Goal: Task Accomplishment & Management: Complete application form

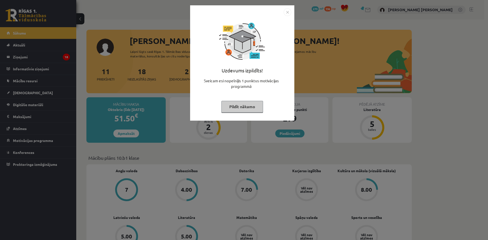
click at [249, 102] on button "Pildīt nākamo" at bounding box center [243, 107] width 42 height 12
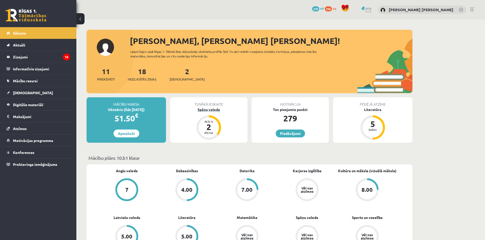
click at [207, 110] on div "Spāņu valoda" at bounding box center [208, 109] width 77 height 5
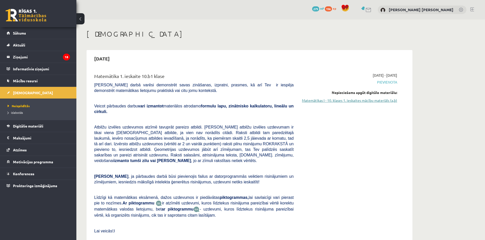
click at [372, 99] on link "Matemātikas I - 10. klases 1. ieskaites mācību materiāls (a,b)" at bounding box center [349, 100] width 96 height 5
click at [341, 102] on link "Matemātikas I - 10. klases 1. ieskaites mācību materiāls (a,b)" at bounding box center [349, 100] width 96 height 5
click at [336, 100] on link "Matemātikas I - 10. klases 1. ieskaites mācību materiāls (a,b)" at bounding box center [349, 100] width 96 height 5
click at [328, 100] on link "Matemātikas I - 10. klases 1. ieskaites mācību materiāls (a,b)" at bounding box center [349, 100] width 96 height 5
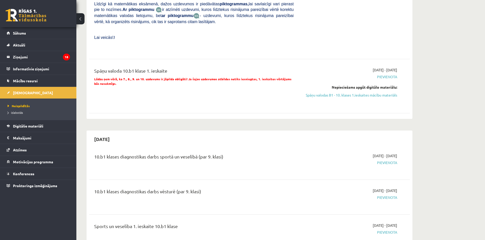
scroll to position [204, 0]
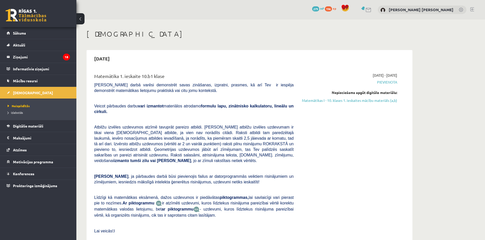
scroll to position [204, 0]
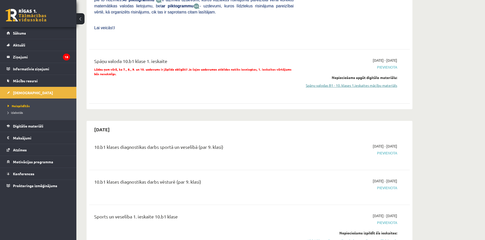
click at [330, 83] on link "Spāņu valodas B1 - 10. klases 1.ieskaites mācību materiāls" at bounding box center [349, 85] width 96 height 5
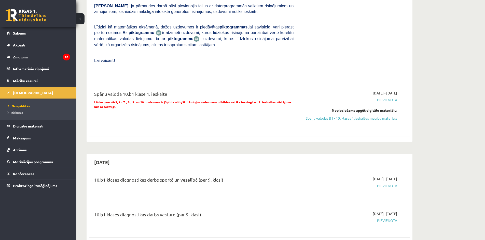
scroll to position [153, 0]
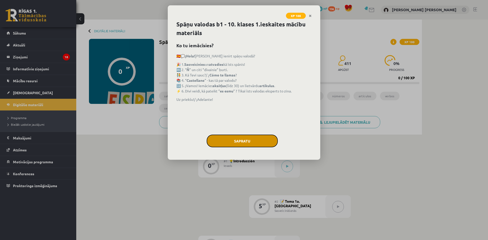
click at [222, 139] on button "Sapratu" at bounding box center [242, 141] width 71 height 13
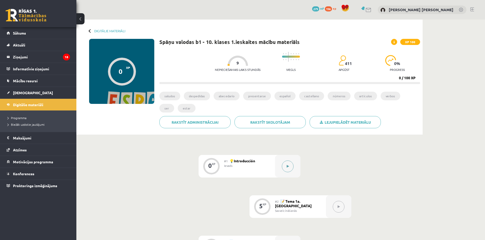
click at [286, 164] on button at bounding box center [288, 167] width 12 height 12
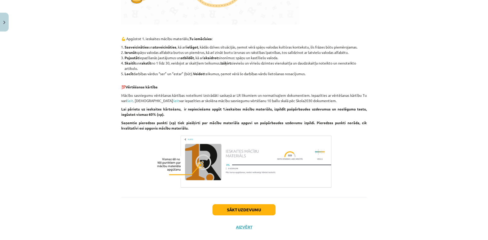
scroll to position [396, 0]
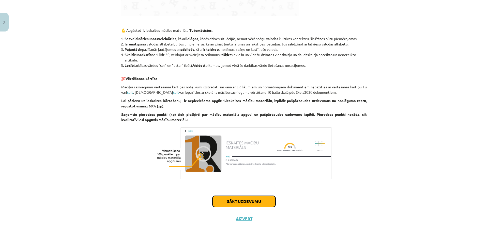
click at [234, 200] on button "Sākt uzdevumu" at bounding box center [244, 201] width 63 height 11
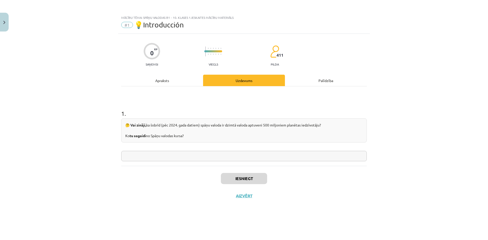
drag, startPoint x: 125, startPoint y: 124, endPoint x: 52, endPoint y: 120, distance: 73.6
click at [52, 120] on div "Mācību tēma: Spāņu valodas b1 - 10. klases 1.ieskaites mācību materiāls #1 💡Int…" at bounding box center [244, 120] width 488 height 240
click at [154, 154] on input "text" at bounding box center [244, 156] width 246 height 10
drag, startPoint x: 196, startPoint y: 138, endPoint x: 104, endPoint y: 120, distance: 93.9
click at [104, 120] on div "Mācību tēma: Spāņu valodas b1 - 10. klases 1.ieskaites mācību materiāls #1 💡Int…" at bounding box center [244, 120] width 488 height 240
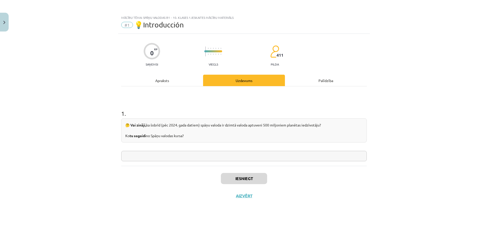
copy div "🤔 Vai zināji, ka šobrīd (pēc 2024. gada datiem) spāņu valoda ir dzimtā valoda a…"
click at [246, 156] on input "text" at bounding box center [244, 156] width 246 height 10
paste input "**********"
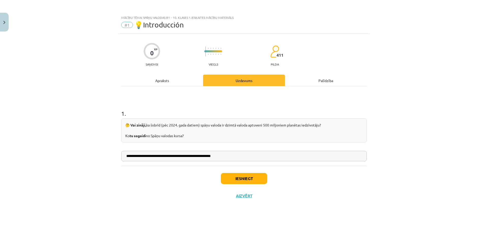
type input "**********"
click at [243, 178] on button "Iesniegt" at bounding box center [244, 178] width 46 height 11
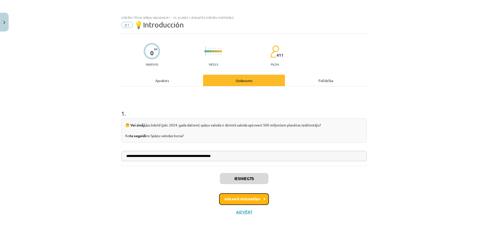
click at [244, 200] on button "Nākamā nodarbība" at bounding box center [244, 200] width 50 height 12
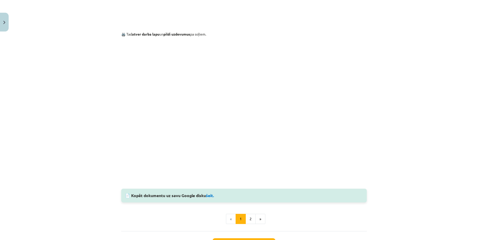
scroll to position [412, 0]
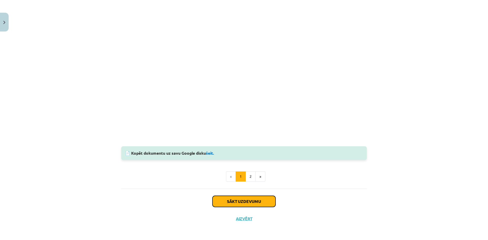
click at [249, 201] on button "Sākt uzdevumu" at bounding box center [244, 201] width 63 height 11
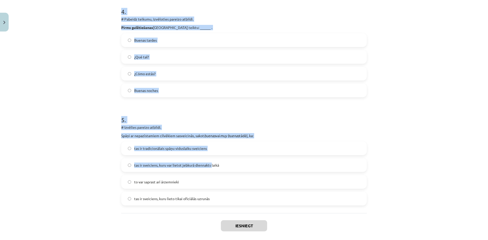
scroll to position [452, 0]
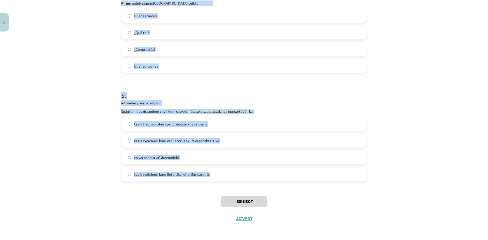
drag, startPoint x: 109, startPoint y: 79, endPoint x: 215, endPoint y: 172, distance: 141.0
click at [215, 172] on div "Mācību tēma: Spāņu valodas b1 - 10. klases 1.ieskaites mācību materiāls #2 📝 Te…" at bounding box center [244, 120] width 488 height 240
copy form "# Pabeidz teikumu, izvēloties pareizo atbildi. Jebkurā diennakts laikā var sasv…"
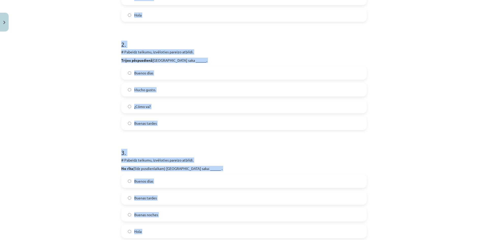
scroll to position [45, 0]
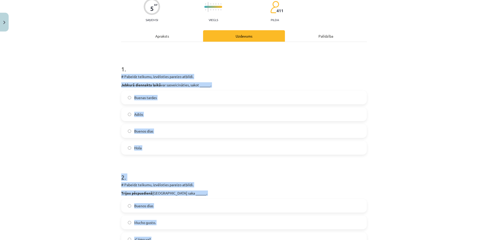
click at [85, 133] on div "Mācību tēma: Spāņu valodas b1 - 10. klases 1.ieskaites mācību materiāls #2 📝 Te…" at bounding box center [244, 120] width 488 height 240
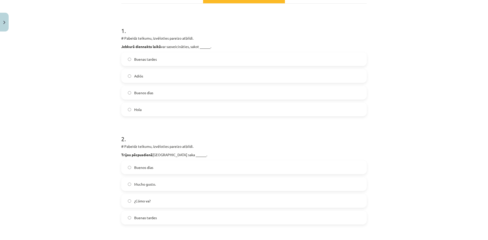
scroll to position [95, 0]
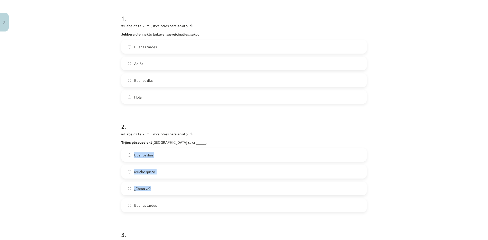
drag, startPoint x: 125, startPoint y: 157, endPoint x: 91, endPoint y: 211, distance: 64.1
click at [89, 211] on div "Mācību tēma: Spāņu valodas b1 - 10. klases 1.ieskaites mācību materiāls #2 📝 Te…" at bounding box center [244, 120] width 488 height 240
click at [124, 208] on label "Buenas tardes" at bounding box center [244, 205] width 245 height 13
click at [91, 199] on div "Mācību tēma: Spāņu valodas b1 - 10. klases 1.ieskaites mācību materiāls #2 📝 Te…" at bounding box center [244, 120] width 488 height 240
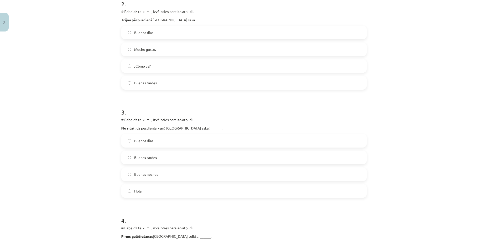
scroll to position [223, 0]
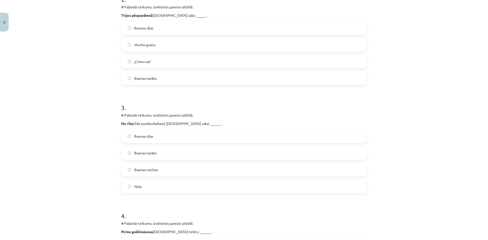
click at [138, 139] on label "Buenos días" at bounding box center [244, 136] width 245 height 13
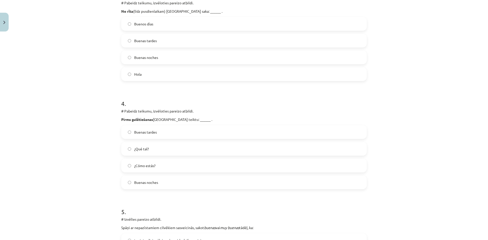
scroll to position [350, 0]
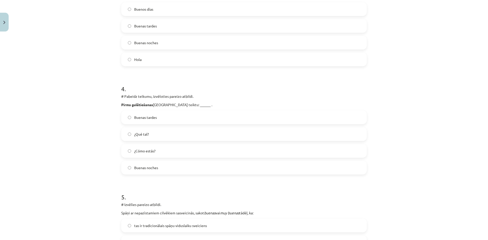
click at [136, 168] on span "Buenas noches" at bounding box center [146, 167] width 24 height 5
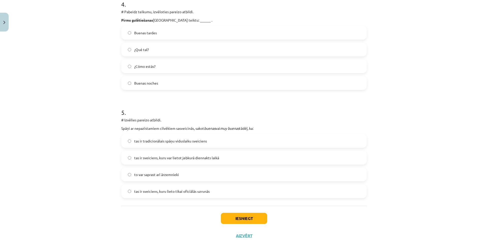
scroll to position [452, 0]
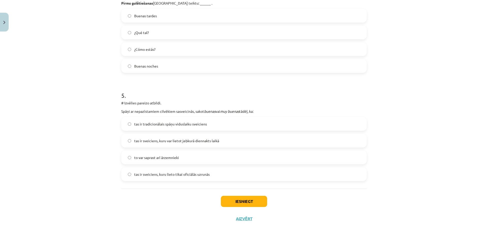
click at [155, 146] on label "tas ir sveiciens, kuru var lietot jebkurā diennakts laikā" at bounding box center [244, 141] width 245 height 13
click at [244, 202] on button "Iesniegt" at bounding box center [244, 201] width 46 height 11
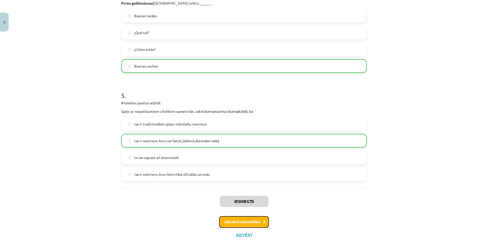
click at [246, 222] on button "Nākamā nodarbība" at bounding box center [244, 222] width 50 height 12
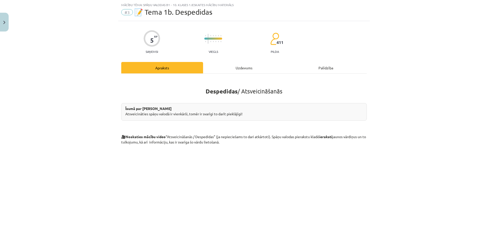
scroll to position [126, 0]
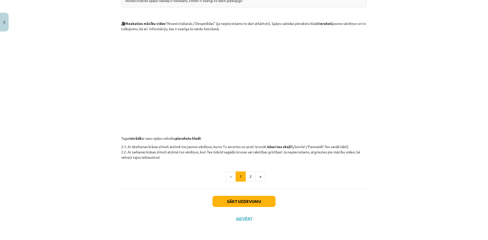
click at [247, 207] on div "Sākt uzdevumu Aizvērt" at bounding box center [244, 207] width 246 height 36
click at [247, 203] on button "Sākt uzdevumu" at bounding box center [244, 201] width 63 height 11
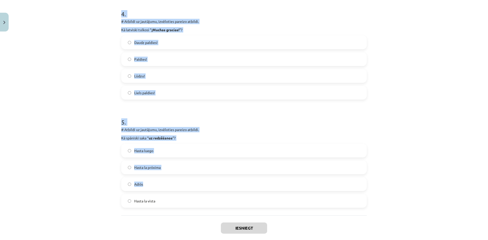
scroll to position [452, 0]
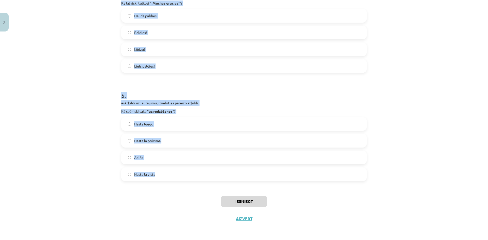
drag, startPoint x: 110, startPoint y: 109, endPoint x: 181, endPoint y: 175, distance: 96.5
click at [181, 175] on div "Mācību tēma: Spāņu valodas b1 - 10. klases 1.ieskaites mācību materiāls #3 📝 Te…" at bounding box center [244, 120] width 488 height 240
copy form "# Atbildi uz jautājumu, izvēloties pareizo atbildi. Kā latviski tulkosi “ ¡Aquí…"
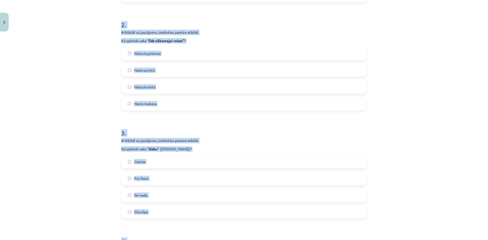
click at [83, 129] on div "Mācību tēma: Spāņu valodas b1 - 10. klases 1.ieskaites mācību materiāls #3 📝 Te…" at bounding box center [244, 120] width 488 height 240
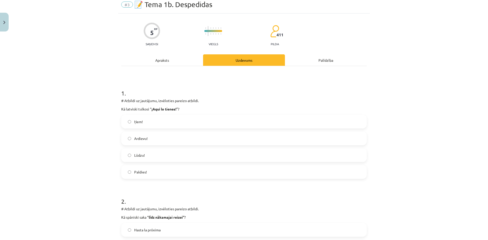
scroll to position [19, 0]
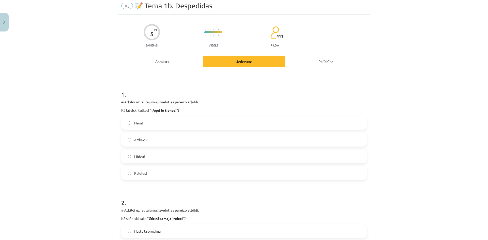
click at [134, 120] on label "Ņem!" at bounding box center [244, 123] width 245 height 13
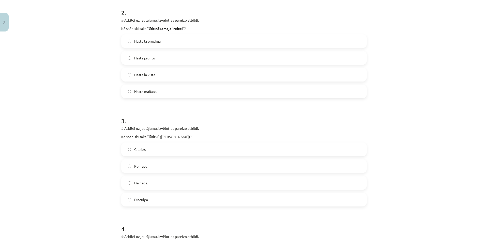
scroll to position [248, 0]
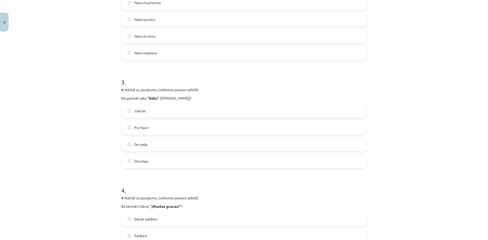
click at [132, 131] on label "Por favor" at bounding box center [244, 127] width 245 height 13
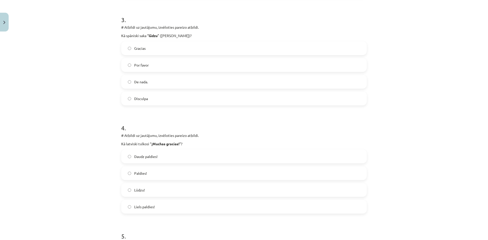
scroll to position [350, 0]
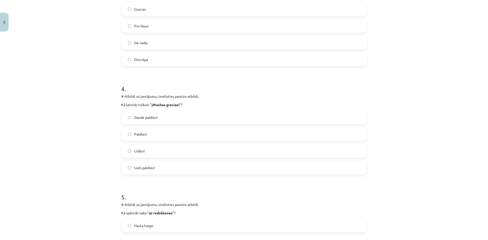
click at [131, 170] on label "Liels paldies!" at bounding box center [244, 168] width 245 height 13
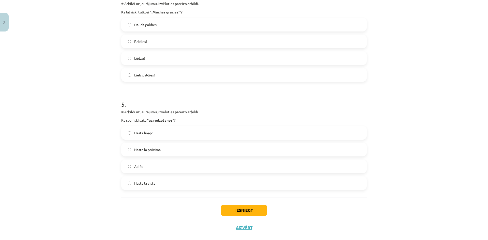
scroll to position [452, 0]
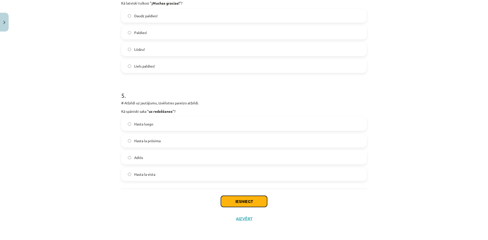
click at [252, 207] on button "Iesniegt" at bounding box center [244, 201] width 46 height 11
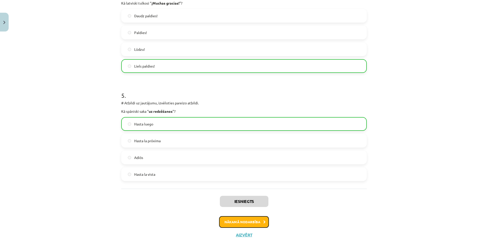
click at [240, 219] on button "Nākamā nodarbība" at bounding box center [244, 222] width 50 height 12
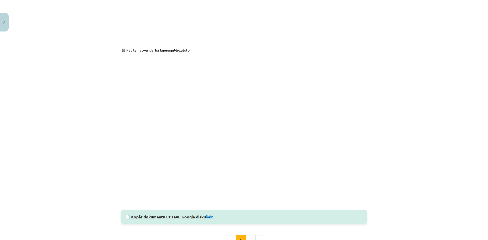
scroll to position [343, 0]
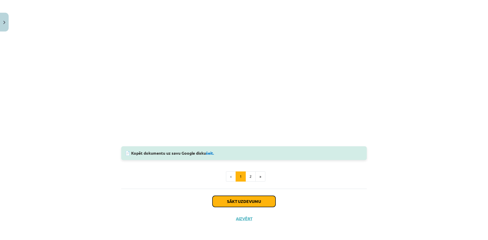
click at [251, 201] on button "Sākt uzdevumu" at bounding box center [244, 201] width 63 height 11
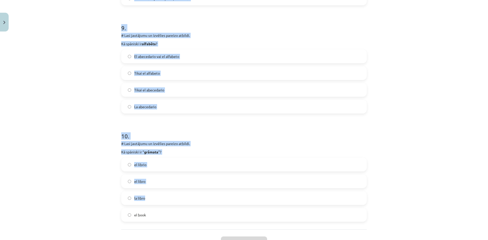
scroll to position [993, 0]
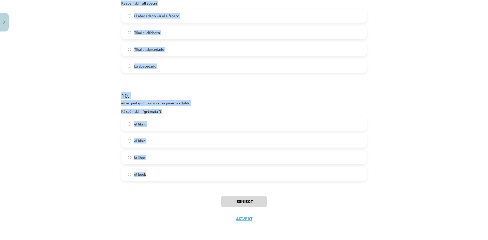
drag, startPoint x: 139, startPoint y: 119, endPoint x: 176, endPoint y: 185, distance: 75.2
click at [176, 185] on div "Mācību tēma: Spāņu valodas b1 - 10. klases 1.ieskaites mācību materiāls #4 📝Tem…" at bounding box center [244, 120] width 488 height 240
copy form "# Lasi jautājumu un izvēlies pareizo atbildi. Kuru no spāņu alfabēta burtiem pa…"
drag, startPoint x: 52, startPoint y: 176, endPoint x: 55, endPoint y: 101, distance: 75.1
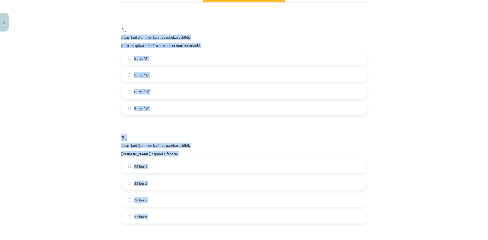
scroll to position [84, 0]
click at [145, 90] on span "Burtu “H”" at bounding box center [142, 92] width 16 height 5
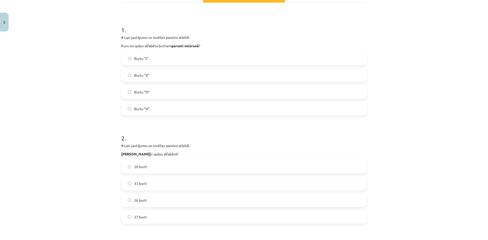
click at [132, 221] on label "27 burti" at bounding box center [244, 217] width 245 height 13
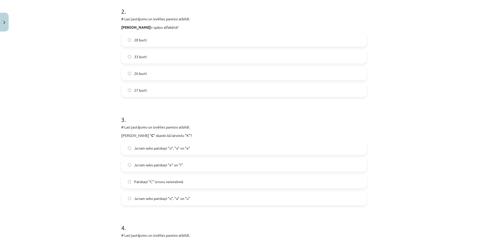
scroll to position [211, 0]
click at [126, 201] on label "Ja tam seko patskaņi “o”, “a” un “u”" at bounding box center [244, 198] width 245 height 13
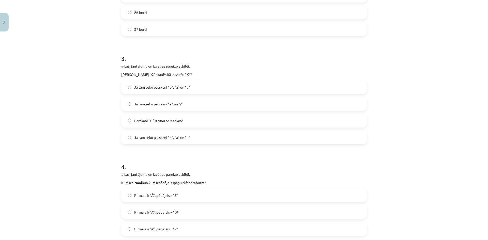
scroll to position [338, 0]
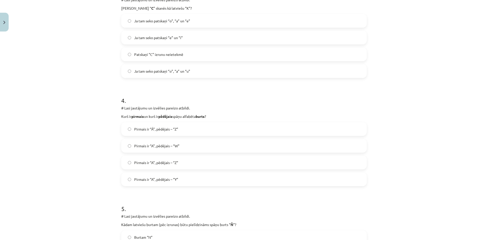
click at [126, 166] on label "Pirmais ir “A”, pēdējais – “Z”" at bounding box center [244, 162] width 245 height 13
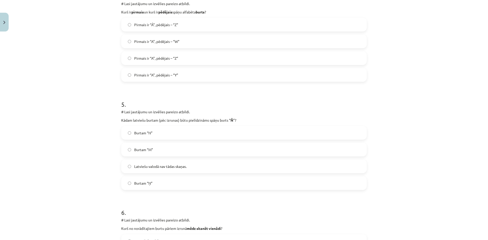
scroll to position [465, 0]
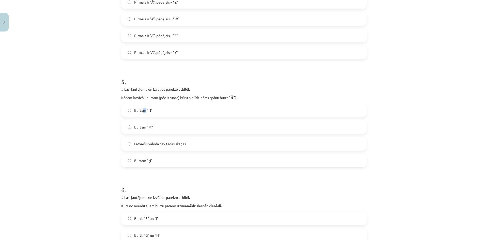
click at [143, 108] on span "Burtam “N”" at bounding box center [143, 110] width 18 height 5
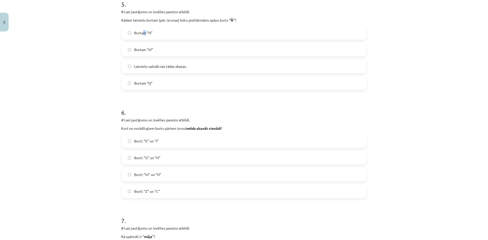
scroll to position [567, 0]
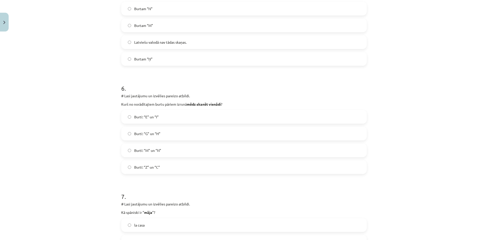
click at [154, 169] on span "Burti: “Z” un “C”" at bounding box center [147, 167] width 26 height 5
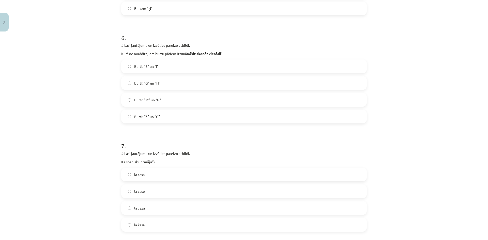
scroll to position [643, 0]
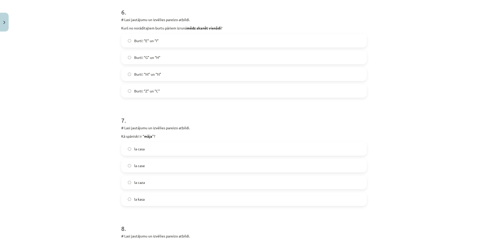
click at [142, 153] on label "la casa" at bounding box center [244, 149] width 245 height 13
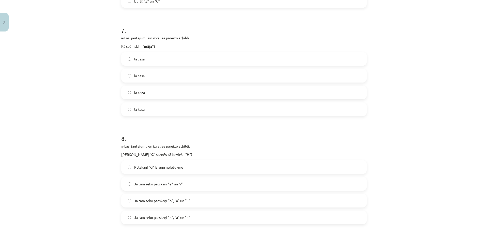
scroll to position [796, 0]
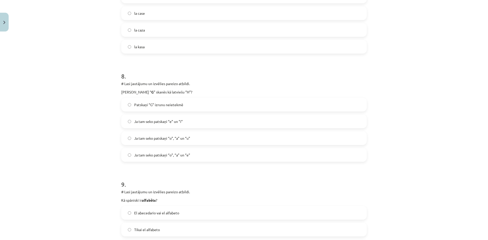
click at [128, 125] on label "Ja tam seko patskaņi “e” un “i”" at bounding box center [244, 121] width 245 height 13
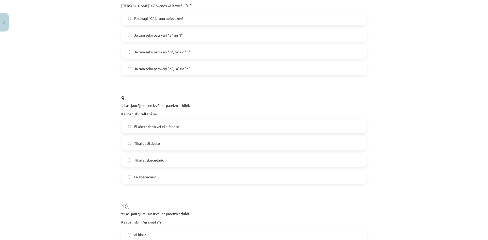
scroll to position [898, 0]
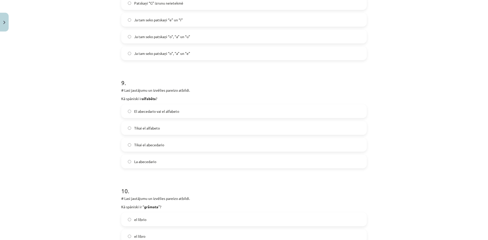
click at [154, 114] on label "El abecedario vai el alfabeto" at bounding box center [244, 111] width 245 height 13
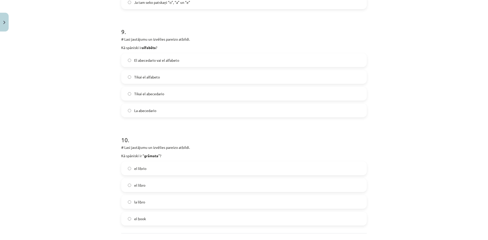
scroll to position [993, 0]
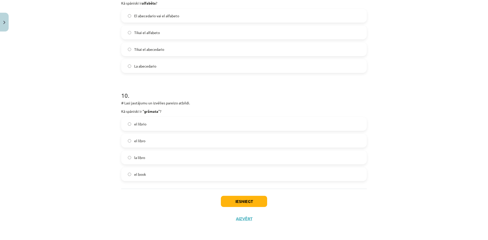
click at [183, 127] on label "el librio" at bounding box center [244, 124] width 245 height 13
click at [240, 205] on button "Iesniegt" at bounding box center [244, 201] width 46 height 11
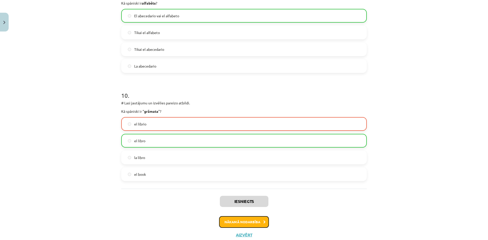
click at [233, 221] on button "Nākamā nodarbība" at bounding box center [244, 222] width 50 height 12
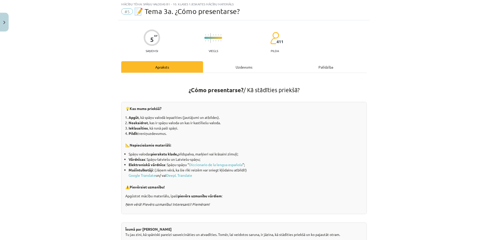
scroll to position [13, 0]
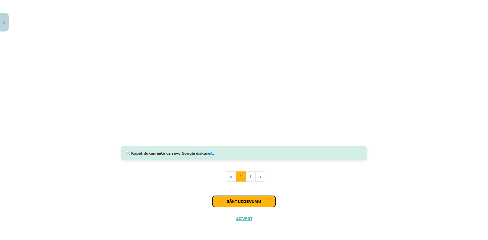
click at [249, 203] on button "Sākt uzdevumu" at bounding box center [244, 201] width 63 height 11
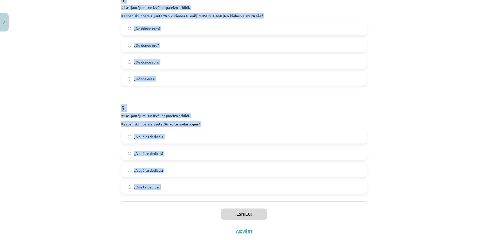
scroll to position [452, 0]
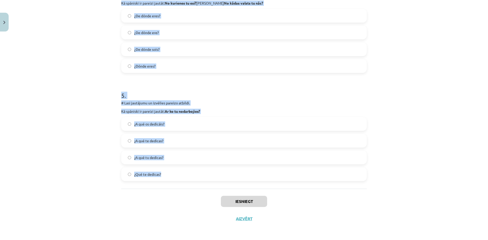
drag, startPoint x: 113, startPoint y: 106, endPoint x: 203, endPoint y: 177, distance: 114.6
click at [203, 177] on div "Mācību tēma: Spāņu valodas b1 - 10. klases 1.ieskaites mācību materiāls #5 📝 Te…" at bounding box center [244, 120] width 488 height 240
copy form "# Lasi jautājumu un izvēlies pareizo atbildi. Kā spāniski ir pareizi jautāt: Ku…"
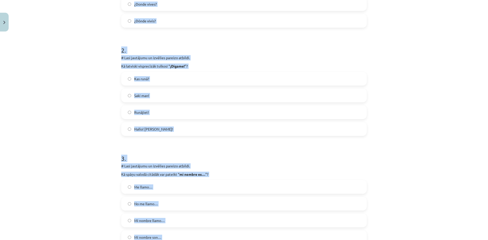
click at [85, 121] on div "Mācību tēma: Spāņu valodas b1 - 10. klases 1.ieskaites mācību materiāls #5 📝 Te…" at bounding box center [244, 120] width 488 height 240
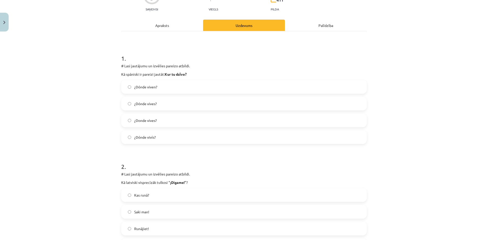
scroll to position [19, 0]
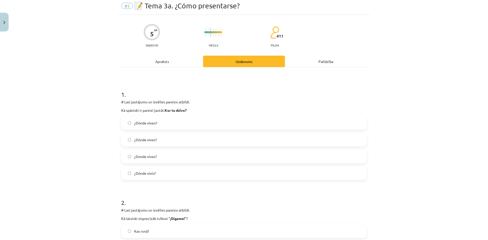
click at [163, 146] on label "¿Dónde vives?" at bounding box center [244, 140] width 245 height 13
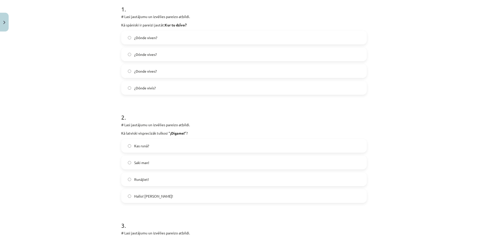
scroll to position [121, 0]
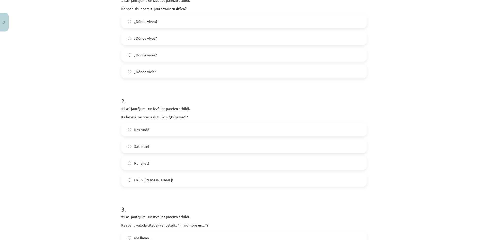
click at [174, 184] on label "Hallo! jeb Klausos!" at bounding box center [244, 180] width 245 height 13
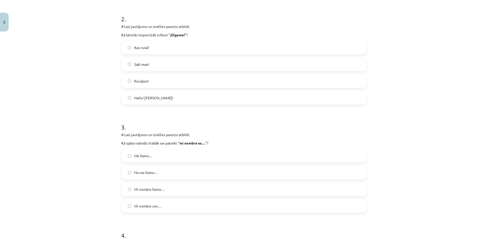
scroll to position [223, 0]
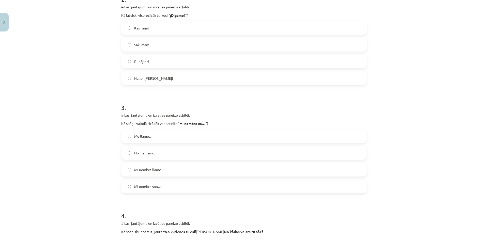
click at [166, 139] on label "Me llamo…" at bounding box center [244, 136] width 245 height 13
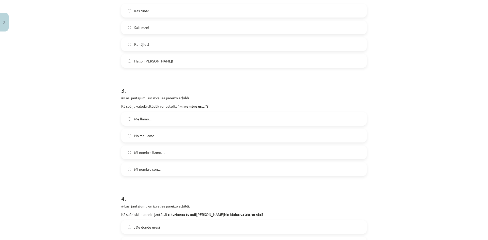
scroll to position [350, 0]
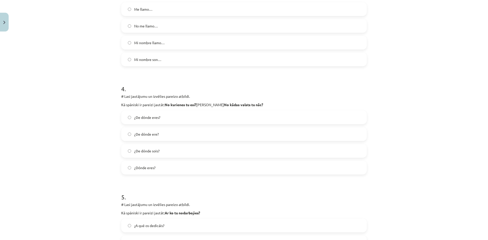
click at [184, 121] on label "¿De dónde eres?" at bounding box center [244, 117] width 245 height 13
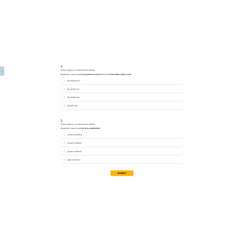
scroll to position [452, 0]
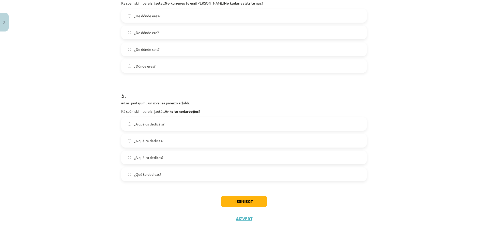
click at [157, 141] on span "¿A qué te dedicas?" at bounding box center [148, 140] width 29 height 5
click at [239, 200] on button "Iesniegt" at bounding box center [244, 201] width 46 height 11
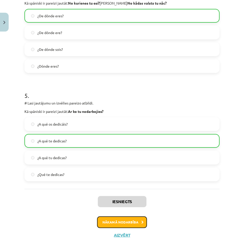
click at [110, 218] on button "Nākamā nodarbība" at bounding box center [122, 222] width 50 height 12
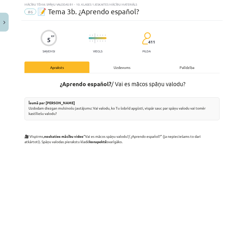
scroll to position [13, 0]
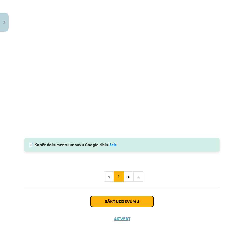
click at [122, 196] on button "Sākt uzdevumu" at bounding box center [121, 201] width 63 height 11
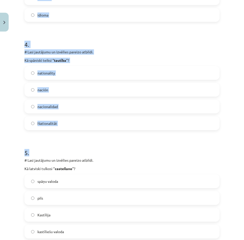
scroll to position [452, 0]
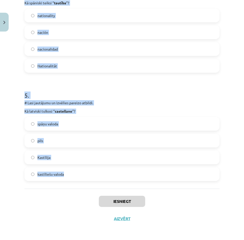
drag, startPoint x: 19, startPoint y: 107, endPoint x: 85, endPoint y: 177, distance: 95.7
click at [85, 177] on div "Mācību tēma: Spāņu valodas b1 - 10. klases 1.ieskaites mācību materiāls #6 📝 Te…" at bounding box center [122, 120] width 244 height 240
copy form "# Lasi jautājumu un izvēlies pareizo atbildi. Kā latviski tulkosi “ el país ”? …"
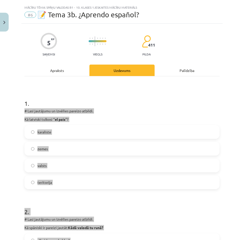
scroll to position [51, 0]
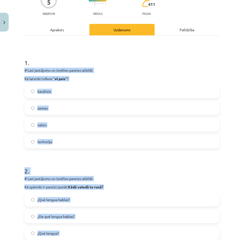
click at [30, 128] on label "valsts" at bounding box center [122, 125] width 194 height 13
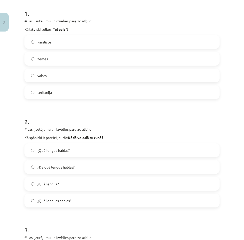
scroll to position [102, 0]
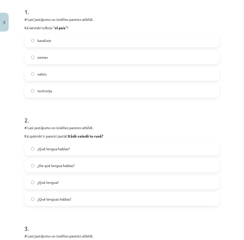
click at [43, 152] on label "¿Qué lengua hablas?" at bounding box center [122, 148] width 194 height 13
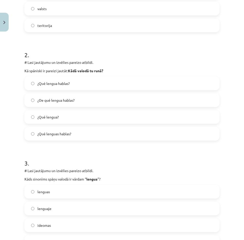
scroll to position [204, 0]
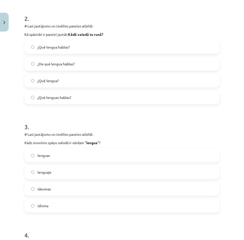
click at [51, 205] on label "idioma" at bounding box center [122, 205] width 194 height 13
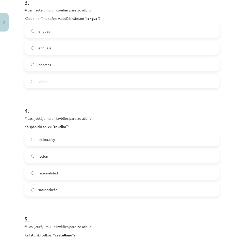
scroll to position [331, 0]
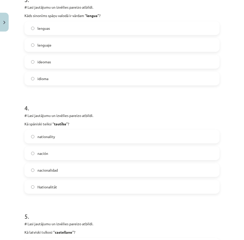
click at [59, 170] on label "nacionalidad" at bounding box center [122, 170] width 194 height 13
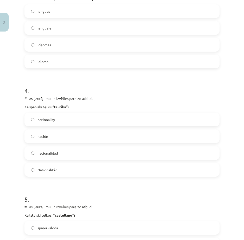
scroll to position [452, 0]
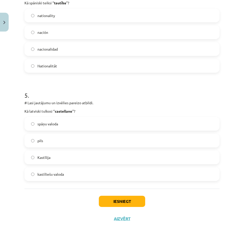
click at [47, 177] on label "kastīliešu valoda" at bounding box center [122, 174] width 194 height 13
click at [113, 202] on button "Iesniegt" at bounding box center [122, 201] width 46 height 11
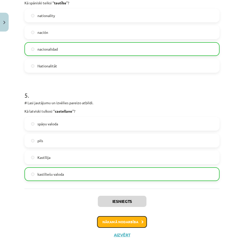
click at [120, 224] on button "Nākamā nodarbība" at bounding box center [122, 222] width 50 height 12
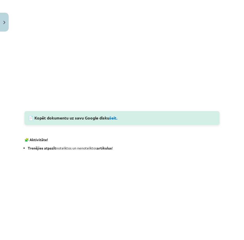
scroll to position [584, 0]
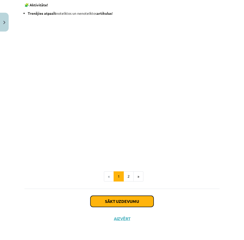
click at [123, 198] on button "Sākt uzdevumu" at bounding box center [121, 201] width 63 height 11
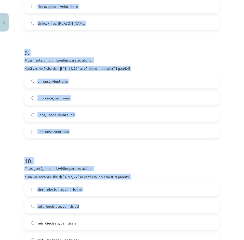
scroll to position [994, 0]
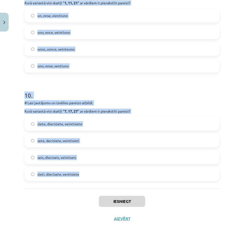
drag, startPoint x: 23, startPoint y: 106, endPoint x: 96, endPoint y: 177, distance: 102.0
click at [96, 177] on div "Mācību tēma: Spāņu valodas b1 - 10. klases 1.ieskaites mācību materiāls #7 📝 Te…" at bounding box center [122, 120] width 244 height 240
copy form "# Lasi jautājumu un izvēlies pareizo atbildi. Kurā variantā visi skaitļi “ 3, 1…"
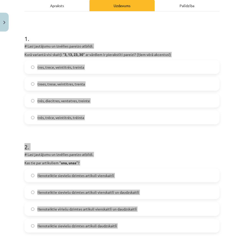
scroll to position [0, 0]
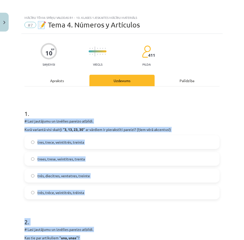
click at [14, 149] on div "Mācību tēma: Spāņu valodas b1 - 10. klases 1.ieskaites mācību materiāls #7 📝 Te…" at bounding box center [122, 120] width 244 height 240
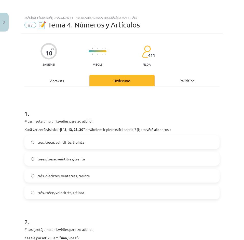
click at [40, 144] on span "tres, trece, veintitrés, treinta" at bounding box center [60, 142] width 47 height 5
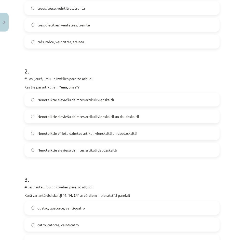
scroll to position [153, 0]
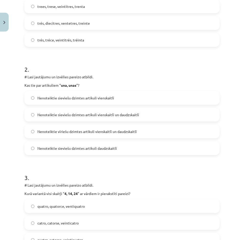
click at [41, 117] on span "Nenoteiktie sieviešu dzimtes artikuli vienskaitlī un daudzskaitlī" at bounding box center [88, 114] width 102 height 5
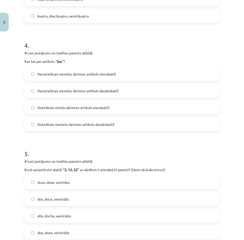
scroll to position [407, 0]
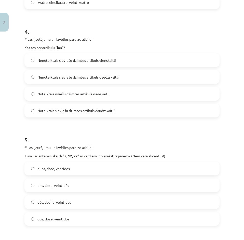
click at [29, 112] on label "Noteiktais sieviešu dzimtes artikuls daudzskaitlī" at bounding box center [122, 110] width 194 height 13
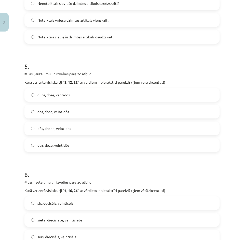
scroll to position [483, 0]
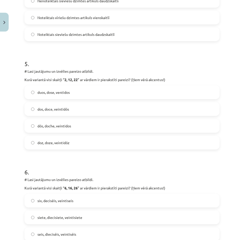
click at [31, 110] on label "dos, doce, veintidós" at bounding box center [122, 109] width 194 height 13
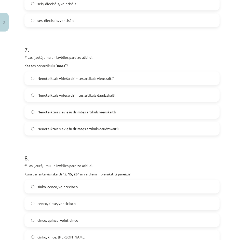
scroll to position [738, 0]
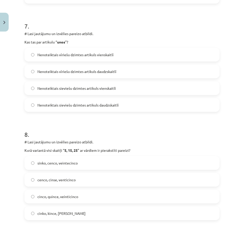
click at [30, 72] on label "Nenoteiktais vīriešu dzimtes artikuls daudzskaitlī" at bounding box center [122, 71] width 194 height 13
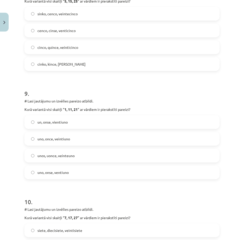
scroll to position [890, 0]
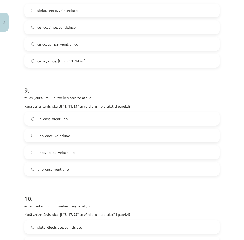
click at [31, 137] on label "uno, once, veintiuno" at bounding box center [122, 135] width 194 height 13
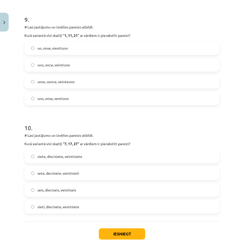
scroll to position [994, 0]
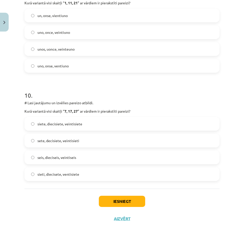
click at [31, 124] on label "siete, diecisiete, veintisiete" at bounding box center [122, 124] width 194 height 13
click at [108, 201] on button "Iesniegt" at bounding box center [122, 201] width 46 height 11
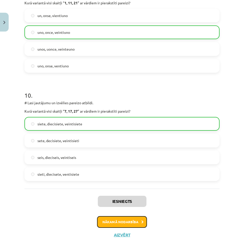
click at [119, 221] on button "Nākamā nodarbība" at bounding box center [122, 222] width 50 height 12
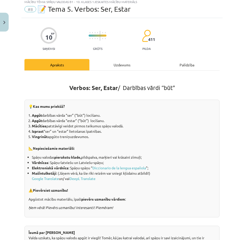
scroll to position [89, 0]
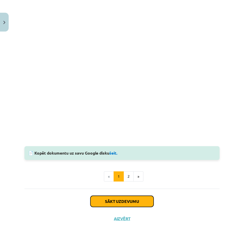
click at [122, 196] on button "Sākt uzdevumu" at bounding box center [121, 201] width 63 height 11
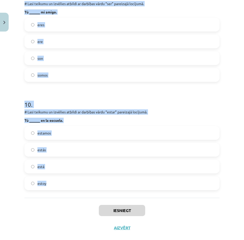
scroll to position [994, 0]
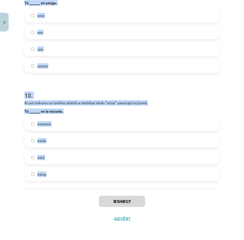
drag, startPoint x: 13, startPoint y: 101, endPoint x: 70, endPoint y: 182, distance: 98.7
click at [70, 182] on div "Mācību tēma: Spāņu valodas b1 - 10. klases 1.ieskaites mācību materiāls #8 📝 Te…" at bounding box center [122, 120] width 244 height 240
copy form "1 . # Lasi teikumu un izvēlies atbildi ar darbības vārdu “estar” pareizajā locī…"
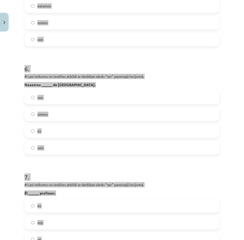
scroll to position [409, 0]
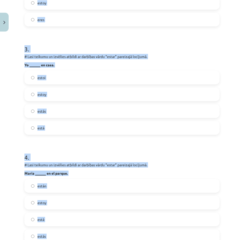
click at [9, 119] on div "Mācību tēma: Spāņu valodas b1 - 10. klases 1.ieskaites mācību materiāls #8 📝 Te…" at bounding box center [122, 120] width 244 height 240
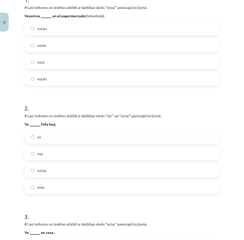
scroll to position [129, 0]
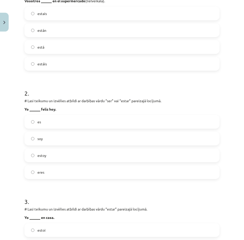
click at [35, 153] on label "estoy" at bounding box center [122, 155] width 194 height 13
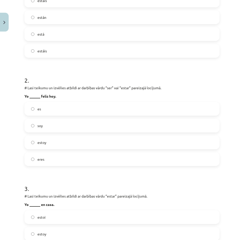
scroll to position [230, 0]
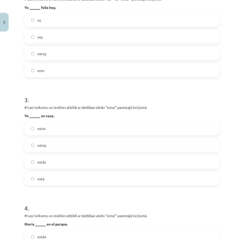
drag, startPoint x: 35, startPoint y: 147, endPoint x: 31, endPoint y: 149, distance: 3.8
click at [35, 146] on label "estoy" at bounding box center [122, 145] width 194 height 13
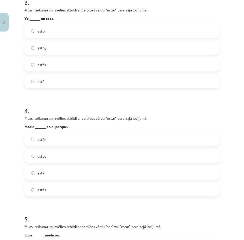
scroll to position [332, 0]
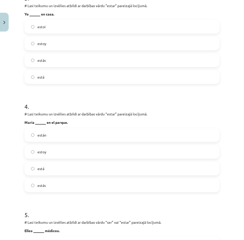
click at [39, 170] on span "está" at bounding box center [40, 168] width 7 height 5
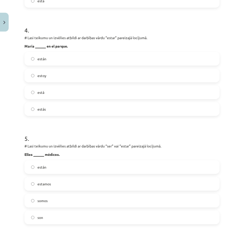
scroll to position [434, 0]
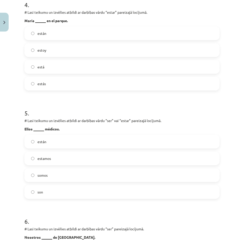
click at [36, 187] on label "son" at bounding box center [122, 192] width 194 height 13
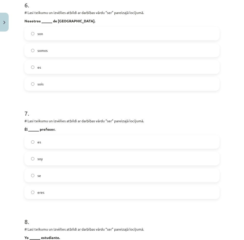
scroll to position [663, 0]
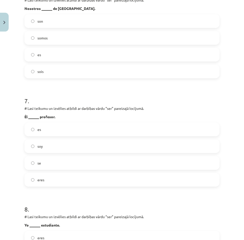
click at [36, 127] on label "es" at bounding box center [122, 129] width 194 height 13
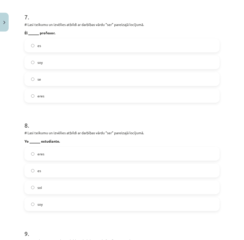
scroll to position [765, 0]
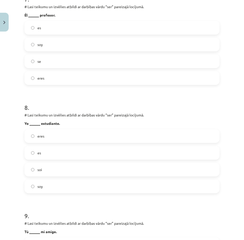
click at [35, 189] on label "soy" at bounding box center [122, 186] width 194 height 13
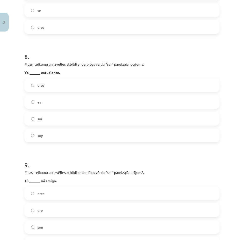
scroll to position [841, 0]
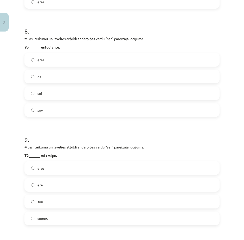
click at [42, 161] on div "9 . # Lasi teikumu un izvēlies atbildi ar darbības vārdu “ser” pareizajā locīju…" at bounding box center [121, 176] width 195 height 98
click at [40, 167] on span "eres" at bounding box center [40, 168] width 7 height 5
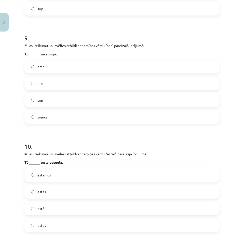
scroll to position [943, 0]
click at [50, 196] on label "estás" at bounding box center [122, 191] width 194 height 13
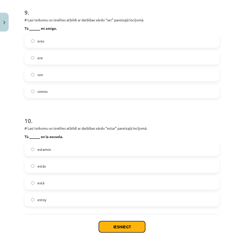
click at [130, 229] on button "Iesniegt" at bounding box center [122, 226] width 46 height 11
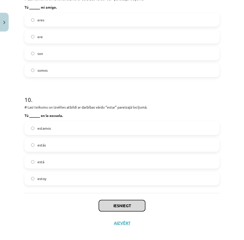
scroll to position [994, 0]
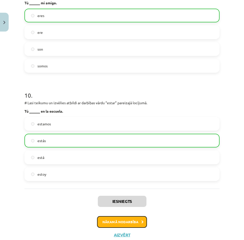
click at [112, 225] on button "Nākamā nodarbība" at bounding box center [122, 222] width 50 height 12
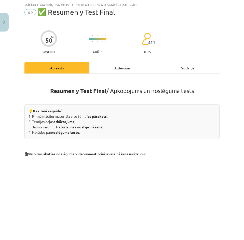
scroll to position [112, 0]
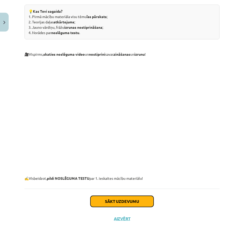
click at [125, 202] on button "Sākt uzdevumu" at bounding box center [121, 201] width 63 height 11
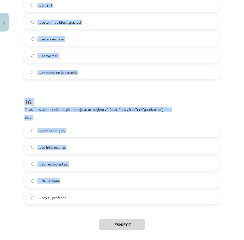
scroll to position [1951, 0]
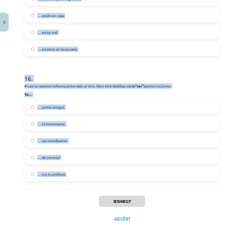
drag, startPoint x: 16, startPoint y: 101, endPoint x: 83, endPoint y: 182, distance: 104.6
click at [83, 182] on div "Mācību tēma: Spāņu valodas b1 - 10. klases 1.ieskaites mācību materiāls #9 ✅ Re…" at bounding box center [122, 120] width 244 height 240
copy form "1 . # Lasi un savieno teikuma pirmo daļu ar otro. Ņem vērā darbības vārda “esta…"
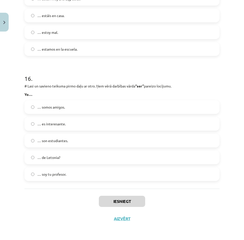
click at [73, 207] on div "Iesniegt Aizvērt" at bounding box center [121, 207] width 195 height 36
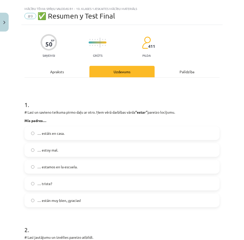
scroll to position [0, 0]
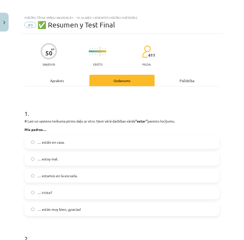
click at [35, 209] on label "… están muy bien, ¡gracias!" at bounding box center [122, 209] width 194 height 13
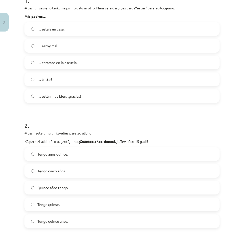
scroll to position [127, 0]
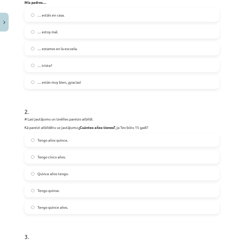
click at [33, 209] on label "Tengo quince años." at bounding box center [122, 207] width 194 height 13
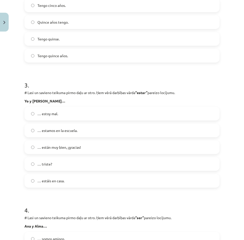
scroll to position [280, 0]
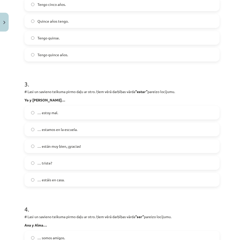
click at [37, 132] on label "… estamos en la escuela." at bounding box center [122, 129] width 194 height 13
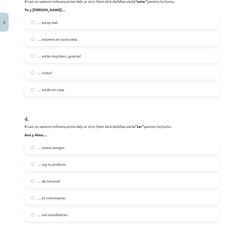
scroll to position [382, 0]
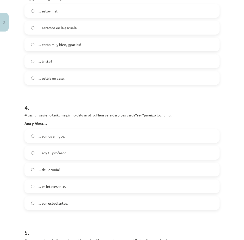
click at [37, 206] on label "… son estudiantes." at bounding box center [122, 203] width 194 height 13
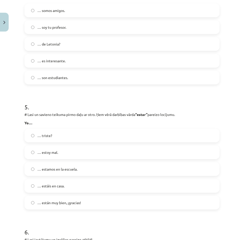
scroll to position [509, 0]
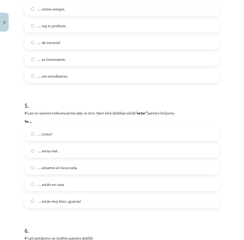
click at [44, 156] on label "… estoy mal." at bounding box center [122, 150] width 194 height 13
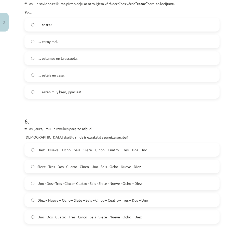
scroll to position [636, 0]
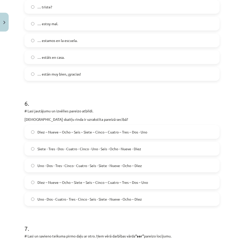
click at [84, 184] on span "Diez – Nueve – Ocho – Siete – Seis – Cinco – Cuatro – Tres – Dos – Uno" at bounding box center [92, 182] width 110 height 5
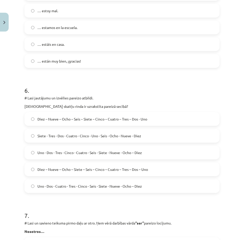
scroll to position [738, 0]
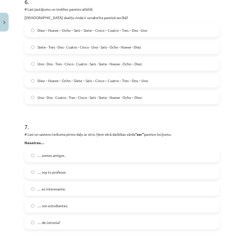
click at [63, 154] on span "… somos amigos." at bounding box center [50, 155] width 27 height 5
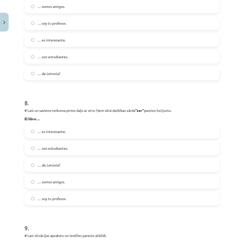
scroll to position [890, 0]
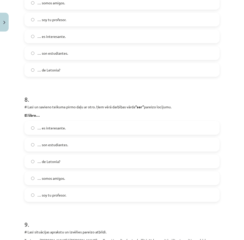
click at [43, 127] on span "… es interesante." at bounding box center [51, 127] width 28 height 5
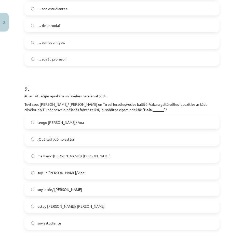
scroll to position [1043, 0]
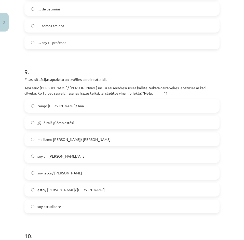
click at [71, 141] on label "me llamo Pedro/ Ana" at bounding box center [122, 139] width 194 height 13
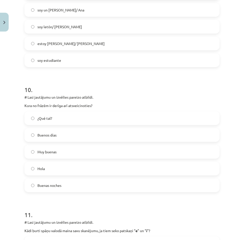
scroll to position [1196, 0]
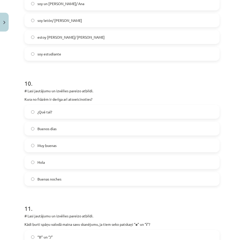
click at [61, 182] on label "Buenas noches" at bounding box center [122, 179] width 194 height 13
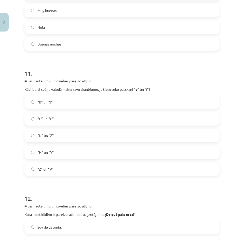
scroll to position [1348, 0]
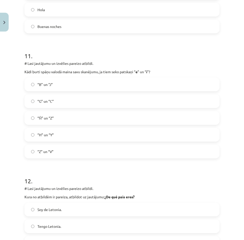
click at [65, 102] on label "“G” un “C”" at bounding box center [122, 101] width 194 height 13
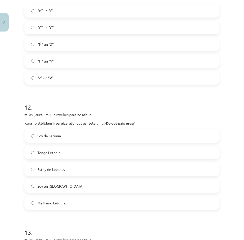
scroll to position [1425, 0]
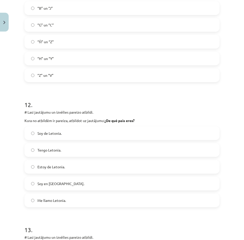
click at [77, 134] on label "Soy de Letonia." at bounding box center [122, 133] width 194 height 13
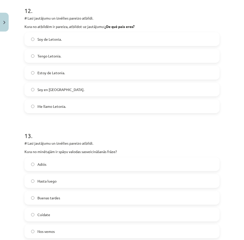
scroll to position [1526, 0]
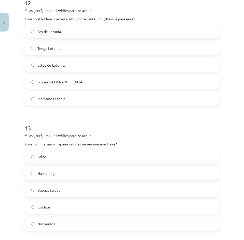
click at [80, 192] on label "Buenas tardes" at bounding box center [122, 190] width 194 height 13
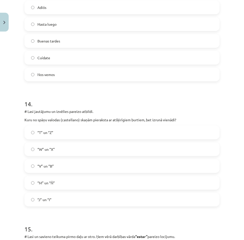
scroll to position [1679, 0]
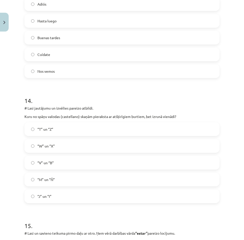
click at [48, 167] on label "“V” un “B”" at bounding box center [122, 162] width 194 height 13
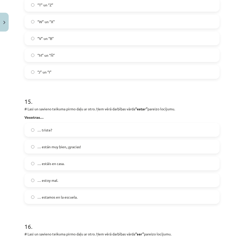
scroll to position [1806, 0]
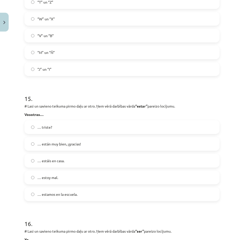
click at [55, 163] on span "… estáis en casa." at bounding box center [50, 160] width 27 height 5
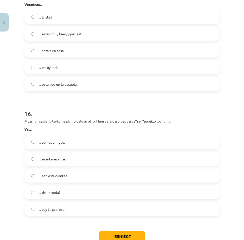
scroll to position [1933, 0]
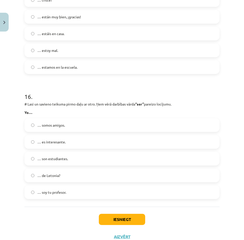
click at [48, 193] on span "… soy tu profesor." at bounding box center [51, 192] width 29 height 5
click at [120, 218] on button "Iesniegt" at bounding box center [122, 219] width 46 height 11
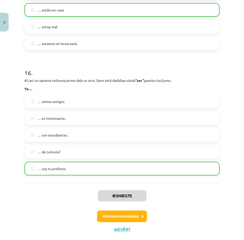
scroll to position [1968, 0]
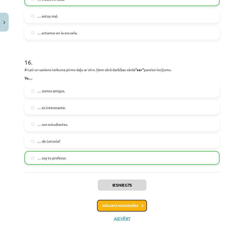
click at [122, 203] on button "Nākamā nodarbība" at bounding box center [122, 206] width 50 height 12
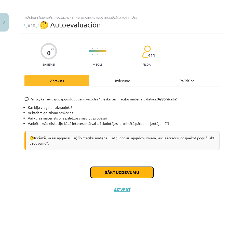
click at [101, 167] on button "Sākt uzdevumu" at bounding box center [121, 172] width 63 height 11
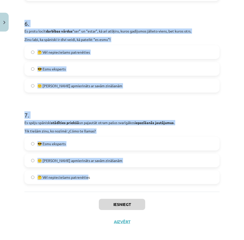
scroll to position [551, 0]
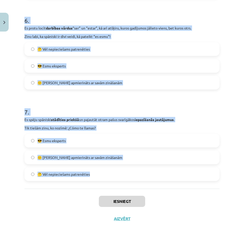
drag, startPoint x: 17, startPoint y: 118, endPoint x: 95, endPoint y: 178, distance: 98.0
click at [95, 178] on div "Mācību tēma: Spāņu valodas b1 - 10. klases 1.ieskaites mācību materiāls #10 🤔 A…" at bounding box center [122, 120] width 244 height 240
copy form "Es protu izrunāt un uzrakstīt visus spāņu alfabēta burtus . Pazīstu “Ñ” un citu…"
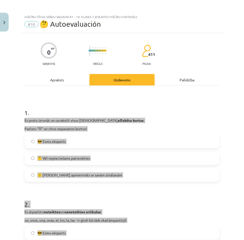
scroll to position [0, 0]
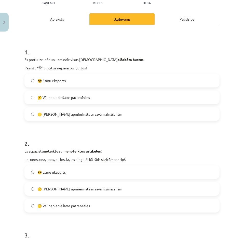
scroll to position [76, 0]
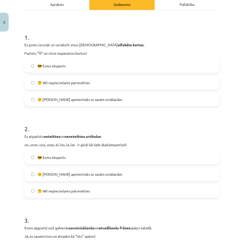
click at [30, 190] on label "🤔 Vēl nepieciešams patrenēties" at bounding box center [122, 191] width 194 height 13
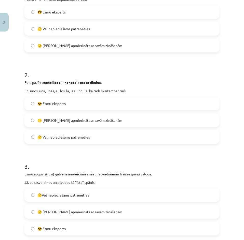
scroll to position [153, 0]
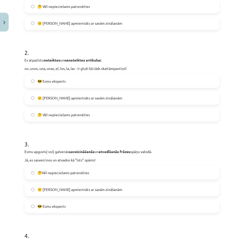
click at [33, 213] on div "😎 Esmu eksperts" at bounding box center [121, 206] width 195 height 14
drag, startPoint x: 30, startPoint y: 206, endPoint x: 19, endPoint y: 189, distance: 20.2
click at [30, 206] on label "😎 Esmu eksperts" at bounding box center [122, 206] width 194 height 13
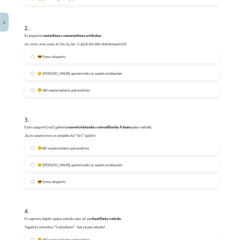
scroll to position [280, 0]
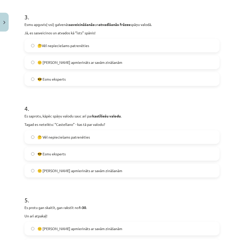
click at [45, 138] on span "🤔 Vēl nepieciešams patrenēties" at bounding box center [63, 137] width 52 height 5
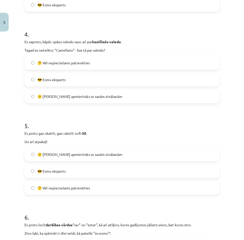
scroll to position [356, 0]
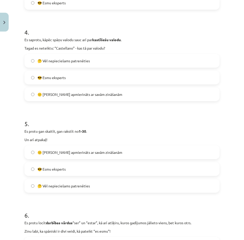
click at [38, 169] on span "😎 Esmu eksperts" at bounding box center [51, 169] width 28 height 5
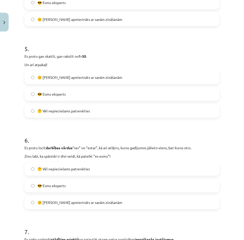
scroll to position [458, 0]
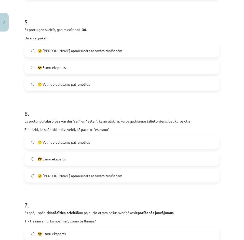
click at [39, 149] on div "🤔 Vēl nepieciešams patrenēties" at bounding box center [121, 142] width 195 height 14
click at [36, 136] on label "🤔 Vēl nepieciešams patrenēties" at bounding box center [122, 142] width 194 height 13
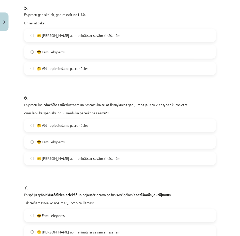
scroll to position [551, 0]
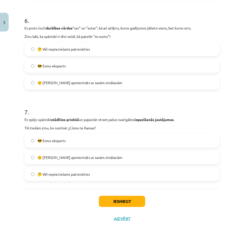
click at [33, 138] on label "😎 Esmu eksperts" at bounding box center [122, 140] width 194 height 13
click at [106, 199] on button "Iesniegt" at bounding box center [122, 201] width 46 height 11
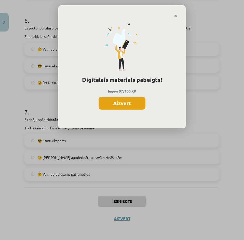
click at [131, 100] on button "Aizvērt" at bounding box center [121, 103] width 47 height 13
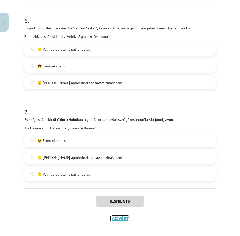
click at [115, 217] on button "Aizvērt" at bounding box center [119, 218] width 19 height 5
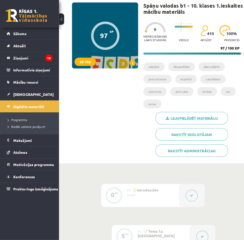
scroll to position [0, 0]
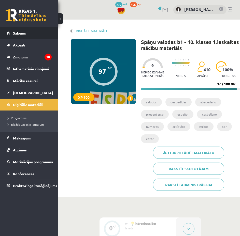
click at [21, 32] on span "Sākums" at bounding box center [19, 33] width 13 height 5
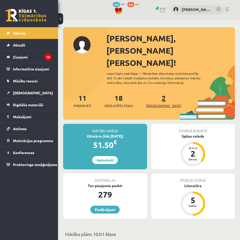
click at [157, 103] on span "[DEMOGRAPHIC_DATA]" at bounding box center [163, 105] width 35 height 5
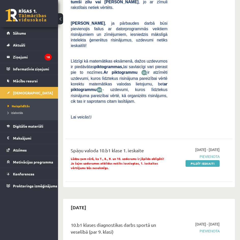
scroll to position [254, 0]
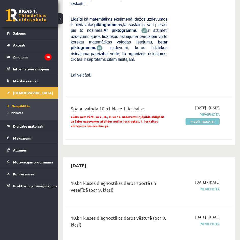
click at [202, 118] on link "Pildīt ieskaiti" at bounding box center [202, 121] width 34 height 7
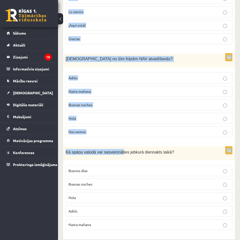
scroll to position [365, 0]
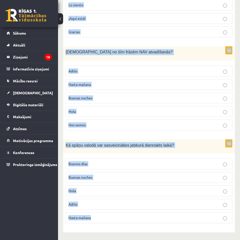
drag, startPoint x: 65, startPoint y: 86, endPoint x: 138, endPoint y: 217, distance: 149.4
copy form "Kuru no šīm frāzēm izmantosi, lai pieklājīgi kaut ko palūgtu? Gracias ¿Qué tal?…"
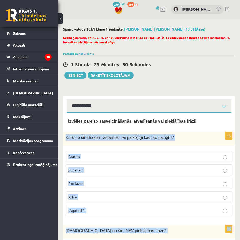
scroll to position [0, 0]
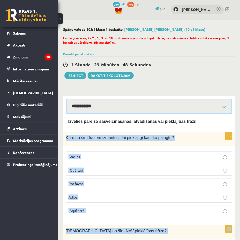
click at [227, 107] on select "**********" at bounding box center [149, 106] width 165 height 14
click at [224, 107] on select "**********" at bounding box center [149, 106] width 165 height 14
select select "**********"
click at [67, 99] on select "**********" at bounding box center [149, 106] width 165 height 14
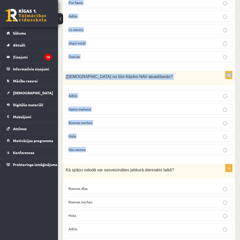
scroll to position [365, 0]
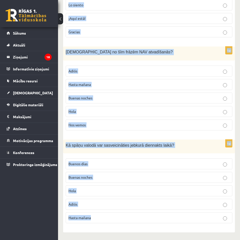
drag, startPoint x: 63, startPoint y: 137, endPoint x: 122, endPoint y: 222, distance: 104.3
copy form "Kuru no šīm frāzēm izmantosi, lai pieklājīgi kaut ko palūgtu? Gracias ¿Qué tal?…"
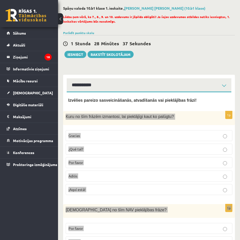
scroll to position [25, 0]
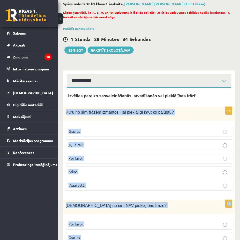
click at [87, 157] on p "Por favor" at bounding box center [148, 158] width 161 height 5
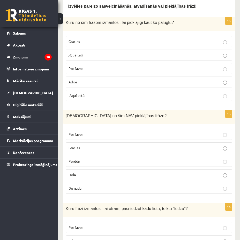
scroll to position [127, 0]
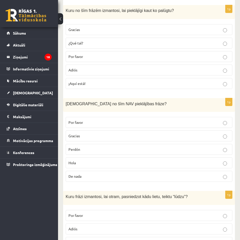
click at [90, 164] on p "Hola" at bounding box center [148, 162] width 161 height 5
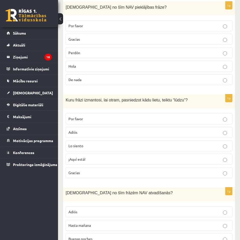
scroll to position [229, 0]
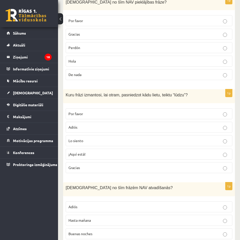
click at [87, 155] on p "¡Aquí está!" at bounding box center [148, 154] width 161 height 5
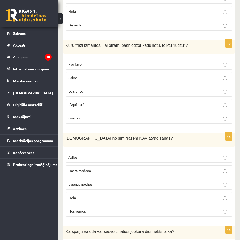
scroll to position [280, 0]
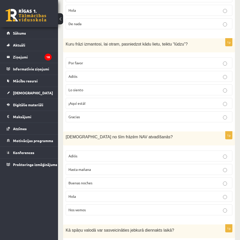
click at [95, 194] on p "Hola" at bounding box center [148, 196] width 161 height 5
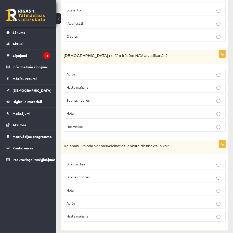
scroll to position [365, 0]
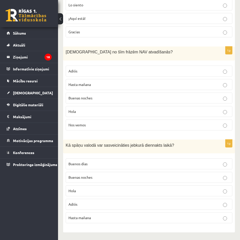
click at [84, 192] on p "Hola" at bounding box center [148, 190] width 161 height 5
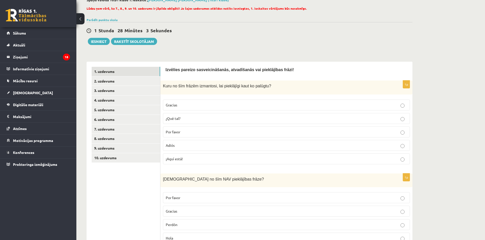
scroll to position [0, 0]
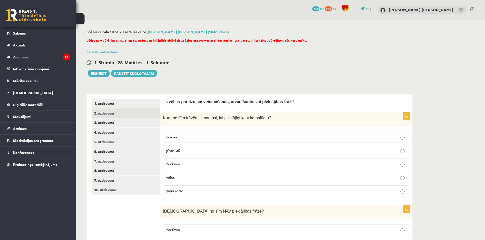
click at [109, 114] on link "2. uzdevums" at bounding box center [126, 113] width 68 height 9
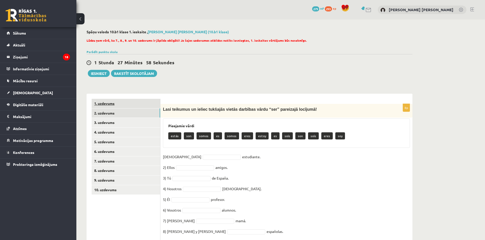
click at [111, 105] on link "1. uzdevums" at bounding box center [126, 103] width 68 height 9
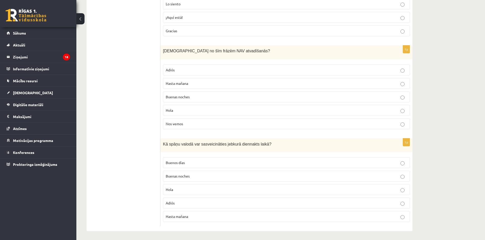
scroll to position [348, 0]
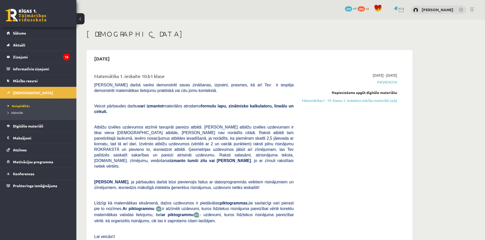
scroll to position [190, 0]
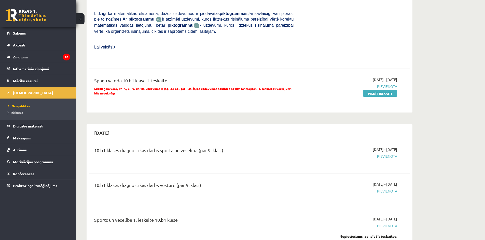
click at [384, 80] on div "[DATE] - [DATE] [GEOGRAPHIC_DATA] Pildīt ieskaiti" at bounding box center [349, 88] width 104 height 22
click at [384, 79] on div "[DATE] - [DATE] [GEOGRAPHIC_DATA] Pildīt ieskaiti" at bounding box center [349, 88] width 104 height 22
click at [384, 90] on link "Pildīt ieskaiti" at bounding box center [380, 93] width 34 height 7
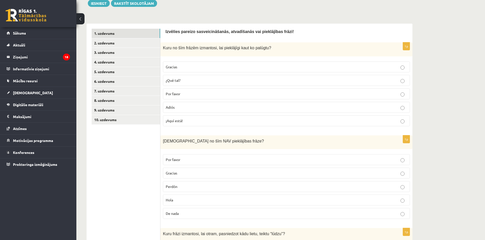
scroll to position [76, 0]
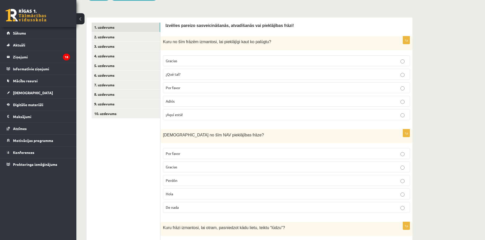
click at [187, 86] on p "Por favor" at bounding box center [286, 87] width 241 height 5
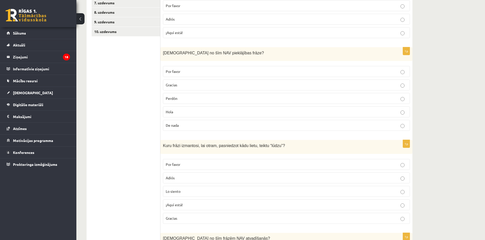
scroll to position [178, 0]
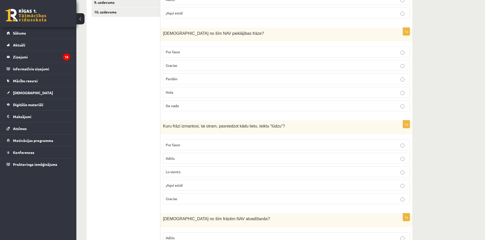
click at [179, 94] on p "Hola" at bounding box center [286, 92] width 241 height 5
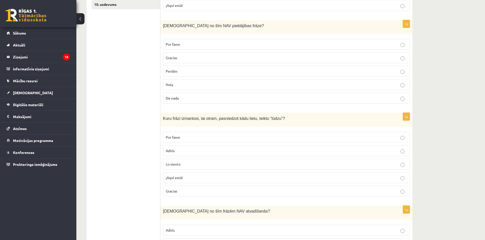
scroll to position [204, 0]
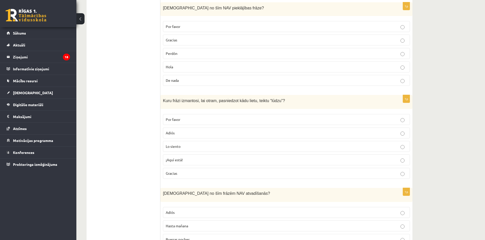
click at [193, 163] on p "¡Aquí está!" at bounding box center [286, 159] width 241 height 5
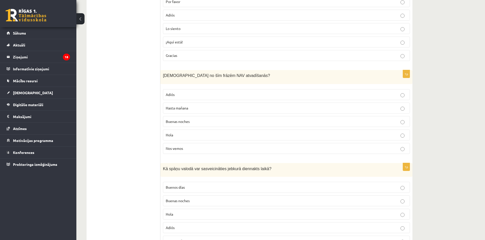
scroll to position [331, 0]
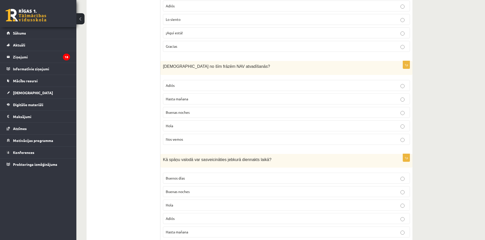
click at [173, 127] on span "Hola" at bounding box center [169, 126] width 7 height 5
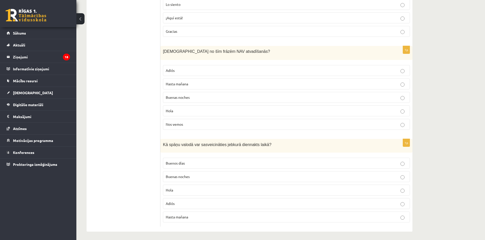
scroll to position [348, 0]
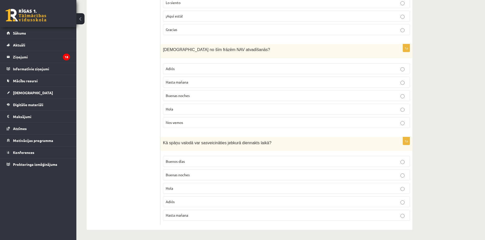
click at [177, 191] on p "Hola" at bounding box center [286, 188] width 241 height 5
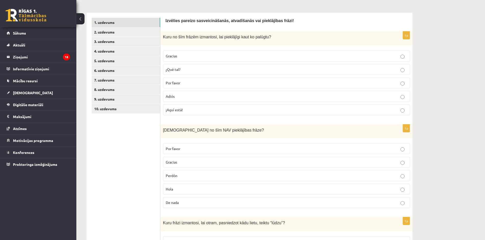
scroll to position [0, 0]
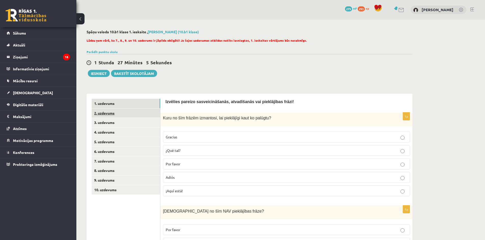
click at [108, 112] on link "2. uzdevums" at bounding box center [126, 113] width 68 height 9
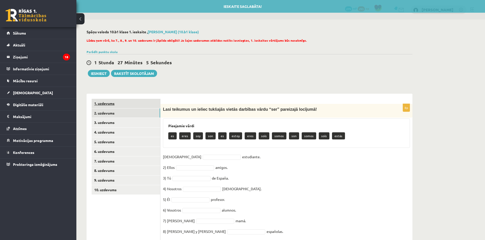
click at [107, 105] on link "1. uzdevums" at bounding box center [126, 103] width 68 height 9
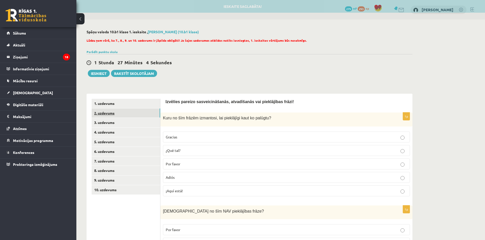
click at [106, 112] on link "2. uzdevums" at bounding box center [126, 113] width 68 height 9
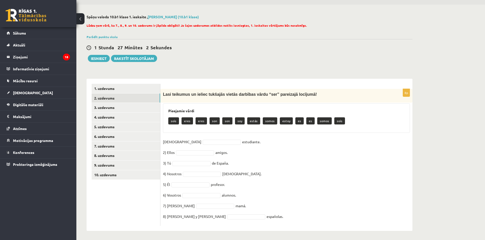
scroll to position [16, 0]
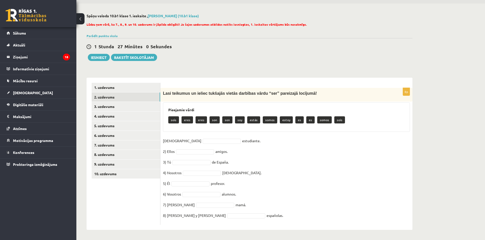
drag, startPoint x: 161, startPoint y: 93, endPoint x: 272, endPoint y: 216, distance: 165.7
click at [272, 216] on div "8p Lasi teikumus un ieliec tukšajās vietās darbības vārdu “ser” pareizajā locīj…" at bounding box center [286, 156] width 252 height 137
copy div "Lasi teikumus un ieliec tukšajās vietās darbības vārdu “ser” pareizajā locījumā…"
click at [194, 136] on div "8p Lasi teikumus un ieliec tukšajās vietās darbības vārdu “ser” pareizajā locīj…" at bounding box center [286, 156] width 252 height 137
drag, startPoint x: 237, startPoint y: 120, endPoint x: 194, endPoint y: 141, distance: 48.5
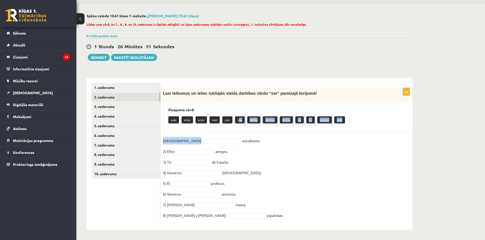
click at [194, 141] on div "8p Lasi teikumus un ieliec tukšajās vietās darbības vārdu “ser” pareizajā locīj…" at bounding box center [286, 156] width 252 height 137
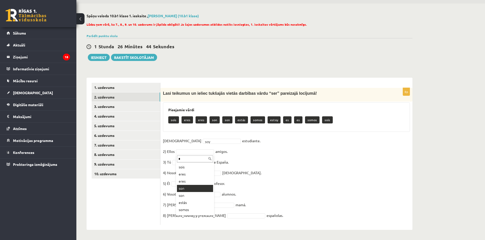
type input "*"
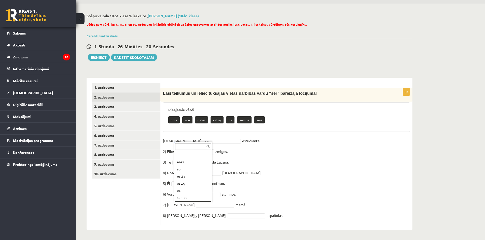
scroll to position [6, 0]
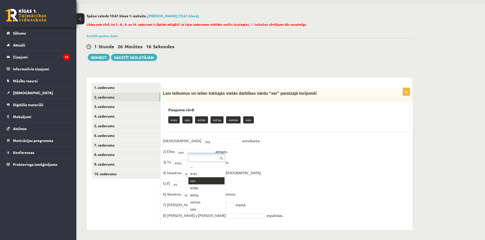
drag, startPoint x: 204, startPoint y: 180, endPoint x: 204, endPoint y: 183, distance: 2.8
click at [143, 212] on ul "1. uzdevums 2. uzdevums 3. uzdevums 4. uzdevums 5. uzdevums 6. uzdevums 7. uzde…" at bounding box center [126, 154] width 69 height 142
click at [140, 207] on ul "1. uzdevums 2. uzdevums 3. uzdevums 4. uzdevums 5. uzdevums 6. uzdevums 7. uzde…" at bounding box center [126, 154] width 69 height 142
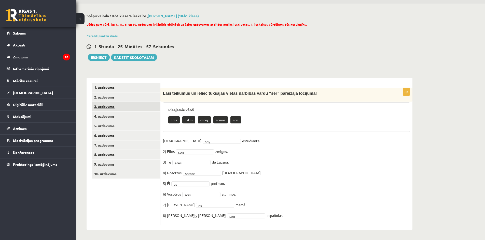
click at [107, 106] on link "3. uzdevums" at bounding box center [126, 106] width 68 height 9
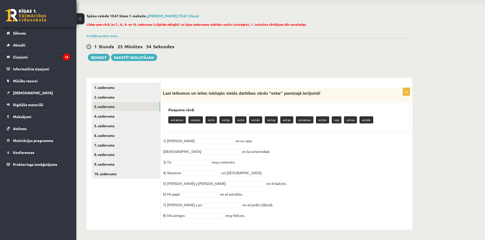
drag, startPoint x: 176, startPoint y: 103, endPoint x: 296, endPoint y: 228, distance: 173.6
click at [296, 228] on div "8p Lasi teikumus un ieliec tukšajās vietās darbības vārdu “estar” pareizajā loc…" at bounding box center [286, 154] width 252 height 152
copy div "Lasi teikumus un ieliec tukšajās vietās darbības vārdu “estar” pareizajā locīju…"
click at [131, 208] on ul "1. uzdevums 2. uzdevums 3. uzdevums 4. uzdevums 5. uzdevums 6. uzdevums 7. uzde…" at bounding box center [126, 154] width 69 height 142
click at [185, 147] on input "*" at bounding box center [193, 148] width 36 height 7
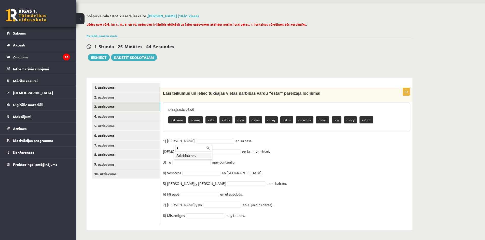
click at [185, 150] on input "*" at bounding box center [193, 148] width 36 height 7
type input "**"
type input "****"
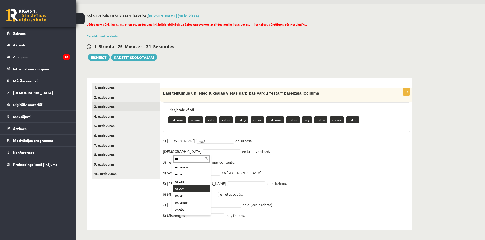
type input "***"
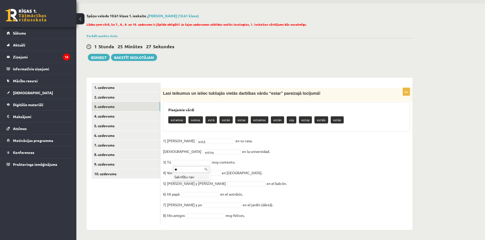
click at [191, 168] on input "**" at bounding box center [191, 169] width 36 height 7
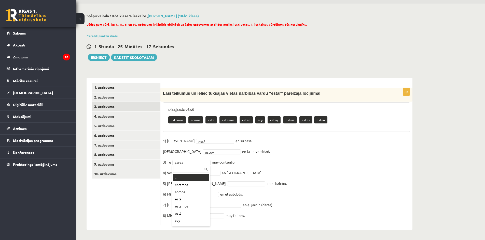
type input "*"
type input "*****"
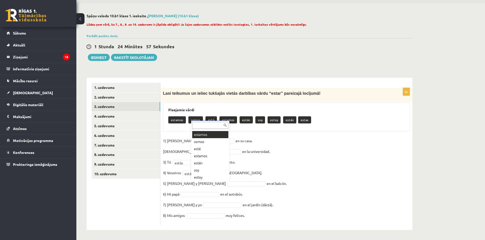
scroll to position [0, 0]
click at [196, 123] on input "text" at bounding box center [210, 125] width 36 height 7
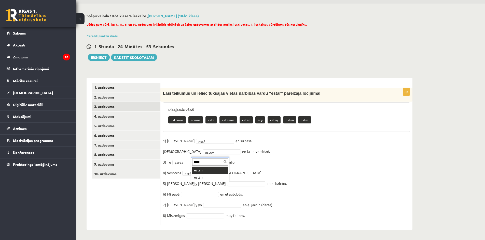
type input "*****"
click at [195, 192] on fieldset "1) Ella está **** en su casa. 2) Yo estoy ***** en la universidad. 3) Tú estás …" at bounding box center [286, 179] width 247 height 85
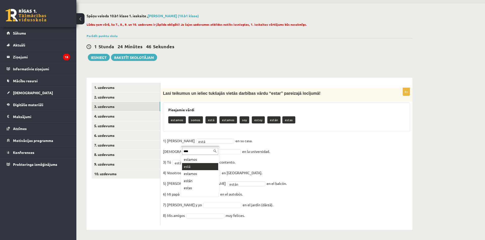
type input "****"
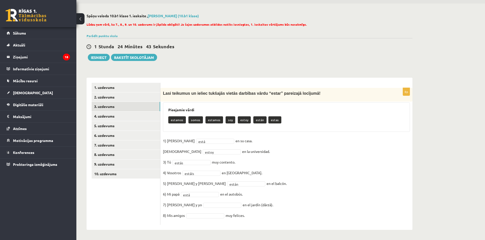
click at [210, 201] on fieldset "1) Ella está **** en su casa. 2) Yo estoy ***** en la universidad. 3) Tú estás …" at bounding box center [286, 179] width 247 height 85
type input "*"
type input "***"
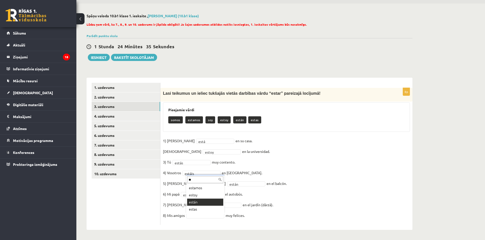
type input "**"
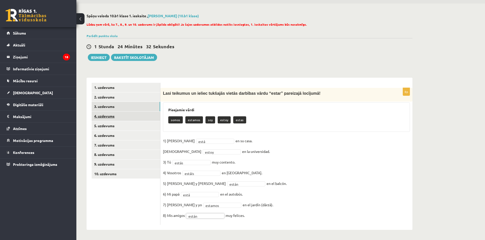
click at [104, 113] on link "4. uzdevums" at bounding box center [126, 116] width 68 height 9
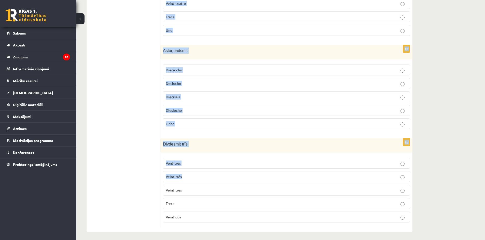
scroll to position [356, 0]
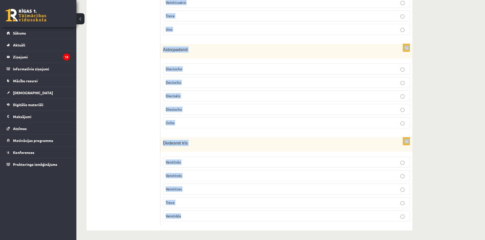
drag, startPoint x: 168, startPoint y: 85, endPoint x: 238, endPoint y: 223, distance: 154.7
copy form "Izlasi situācijas aprakstu un izvēlies pareizo skaitļu rakstības veidu! Iedomāj…"
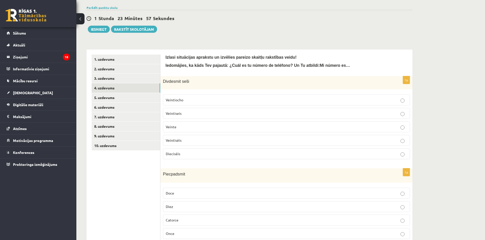
scroll to position [0, 0]
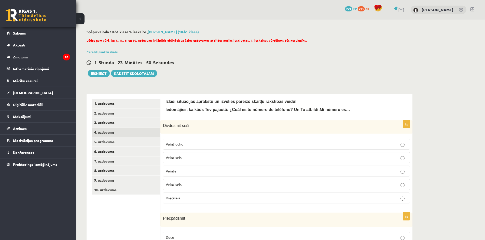
click at [196, 185] on p "Veintiséis" at bounding box center [286, 184] width 241 height 5
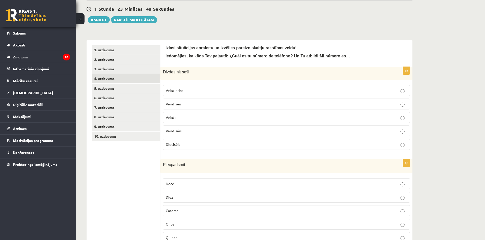
scroll to position [102, 0]
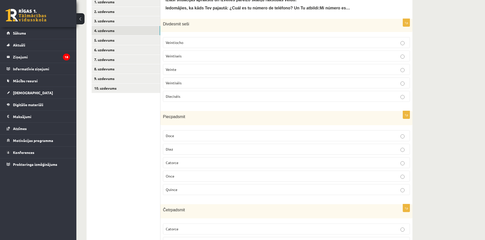
click at [178, 190] on p "Quince" at bounding box center [286, 189] width 241 height 5
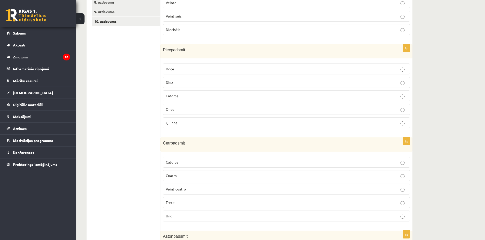
scroll to position [178, 0]
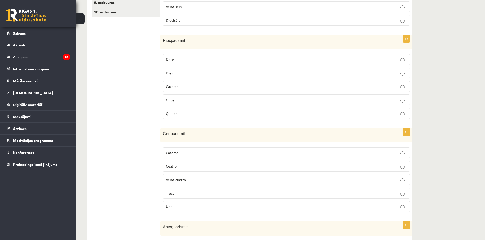
click at [188, 152] on p "Catorce" at bounding box center [286, 152] width 241 height 5
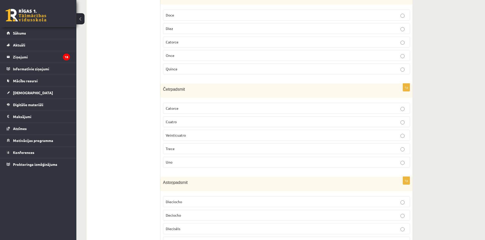
scroll to position [280, 0]
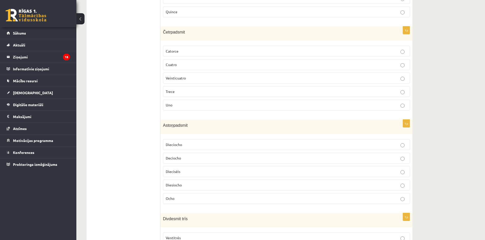
click at [188, 147] on label "Dieciocho" at bounding box center [286, 144] width 247 height 11
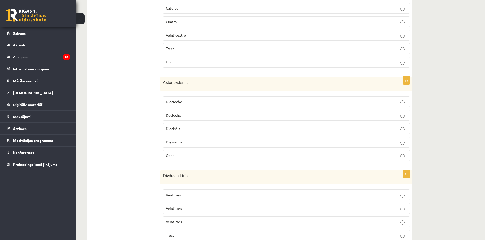
scroll to position [356, 0]
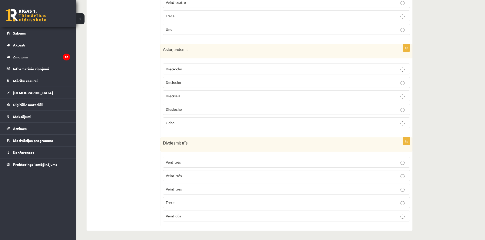
click at [197, 174] on p "Veintitrés" at bounding box center [286, 175] width 241 height 5
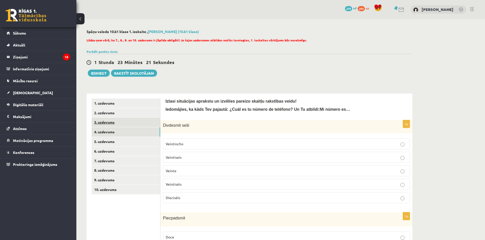
scroll to position [0, 0]
click at [110, 140] on link "5. uzdevums" at bounding box center [126, 141] width 68 height 9
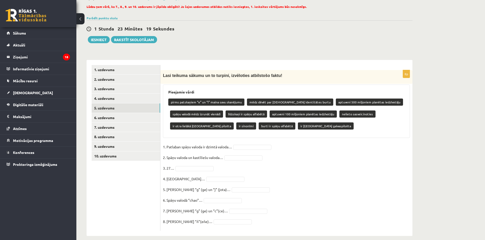
scroll to position [40, 0]
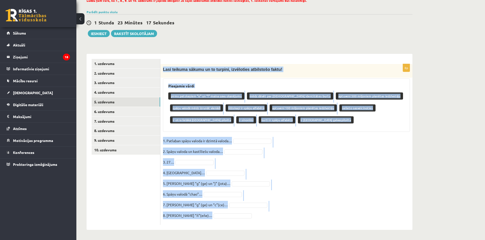
drag, startPoint x: 172, startPoint y: 79, endPoint x: 268, endPoint y: 216, distance: 168.0
click at [268, 216] on div "8p Lasi teikuma sākumu un to turpini, izvēloties atbilstošo faktu! Pieejamie vā…" at bounding box center [286, 144] width 252 height 161
copy div "Lasi teikuma sākumu un to turpini, izvēloties atbilstošo faktu! Pieejamie vārdi…"
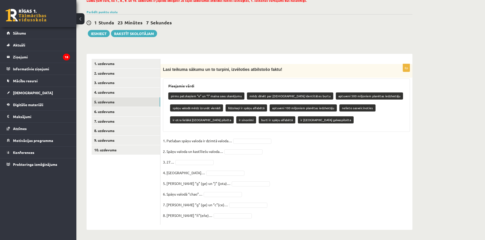
click at [145, 190] on ul "1. uzdevums 2. uzdevums 3. uzdevums 4. uzdevums 5. uzdevums 6. uzdevums 7. uzde…" at bounding box center [126, 142] width 69 height 166
type input "***"
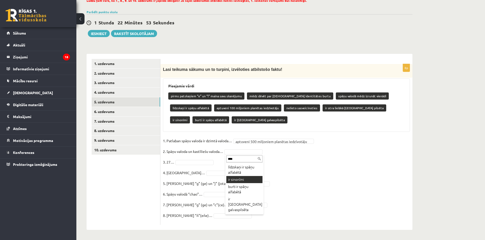
type input "****"
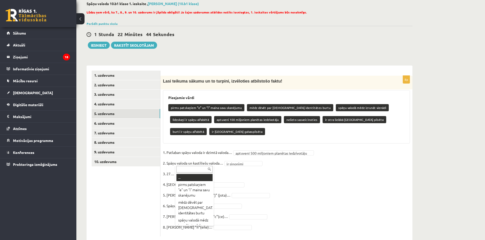
click at [193, 171] on input "text" at bounding box center [194, 169] width 36 height 7
type input "****"
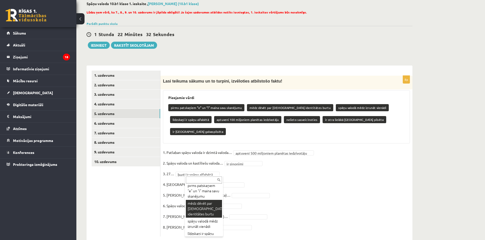
scroll to position [7, 0]
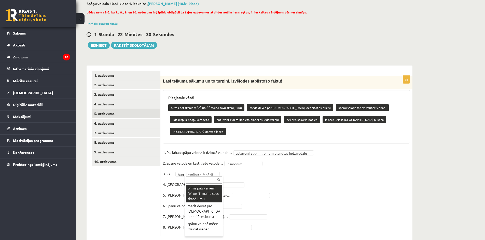
click at [198, 179] on input "text" at bounding box center [204, 180] width 36 height 7
type input "**"
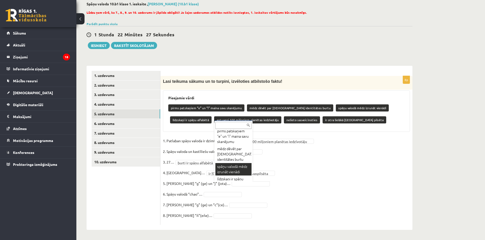
scroll to position [70, 0]
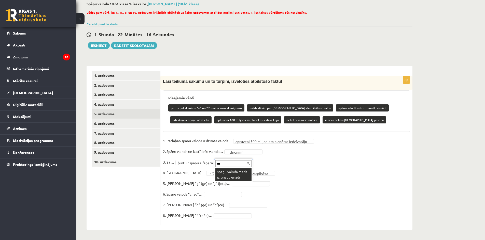
type input "***"
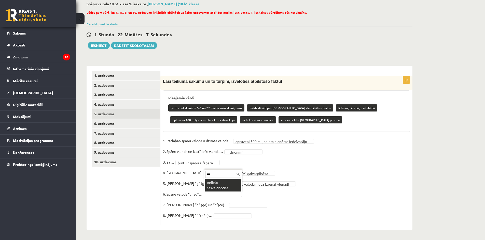
type input "***"
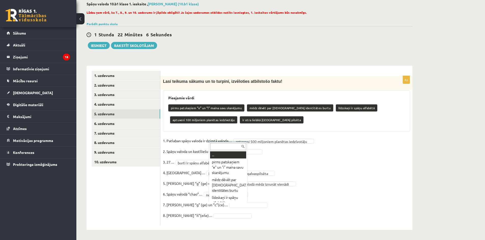
scroll to position [4, 0]
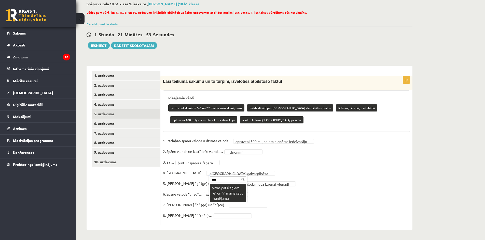
type input "****"
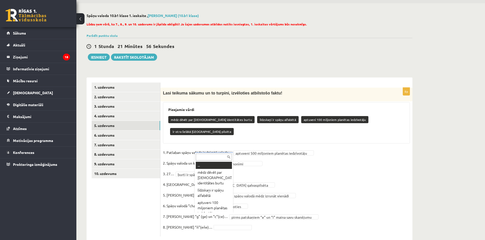
scroll to position [10, 0]
drag, startPoint x: 184, startPoint y: 219, endPoint x: 192, endPoint y: 217, distance: 8.1
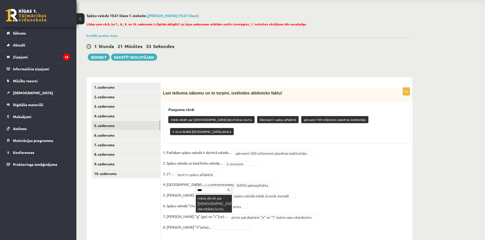
type input "****"
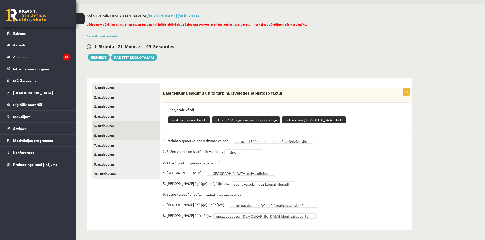
click at [104, 135] on link "6. uzdevums" at bounding box center [126, 135] width 68 height 9
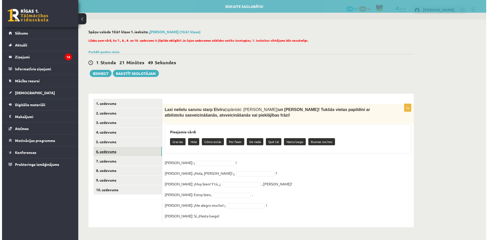
scroll to position [0, 0]
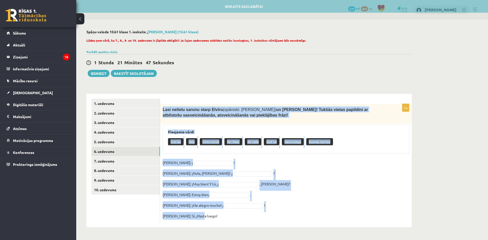
drag, startPoint x: 163, startPoint y: 107, endPoint x: 296, endPoint y: 215, distance: 171.9
click at [296, 215] on div "5p Lasi nelielu sarunu starp Elvīru (spāniski: Elvira) un Pedro! Tukšās vietas …" at bounding box center [286, 163] width 252 height 119
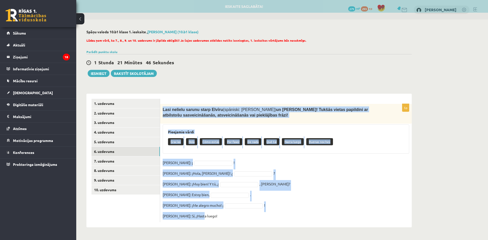
copy div "Lasi nelielu sarunu starp Elvīru (spāniski: Elvira) un Pedro! Tukšās vietas pap…"
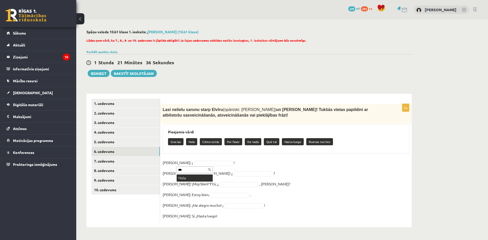
type input "***"
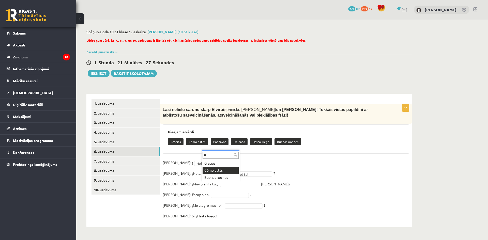
type input "*"
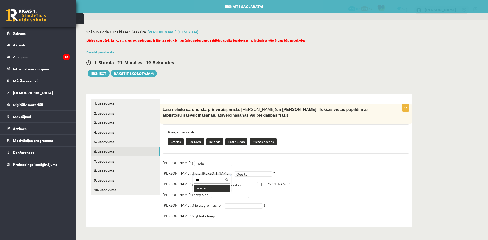
type input "***"
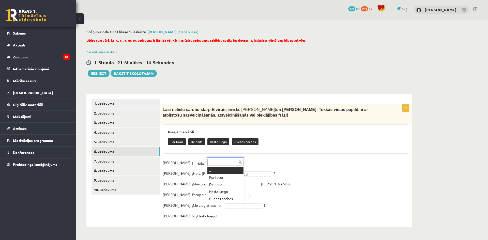
click at [219, 161] on input "text" at bounding box center [226, 162] width 36 height 7
type input "**"
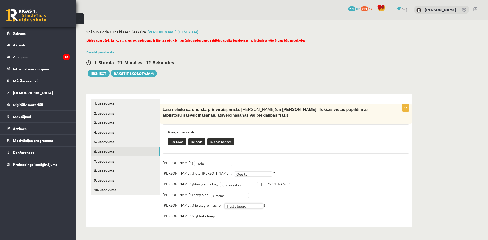
click at [213, 218] on fieldset "**********" at bounding box center [286, 189] width 247 height 61
click at [213, 190] on fieldset "**********" at bounding box center [286, 189] width 247 height 61
click at [115, 160] on link "7. uzdevums" at bounding box center [126, 161] width 68 height 9
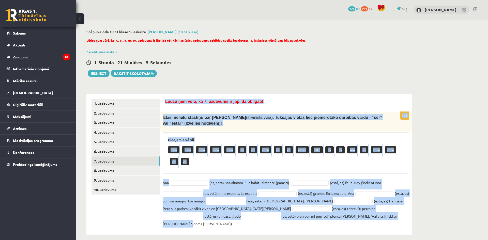
drag, startPoint x: 166, startPoint y: 100, endPoint x: 359, endPoint y: 220, distance: 227.5
click at [359, 220] on form "Lūdzu ņem vērā, ka 7. uzdevums ir jāpilda obligāti! 10p Izlasi nelielu stāstiņu…" at bounding box center [286, 165] width 242 height 132
copy form "Lūdzu ņem vērā, ka 7. uzdevums ir jāpilda obligāti! 10p Izlasi nelielu stāstiņu…"
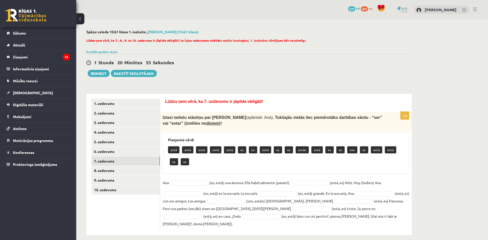
click at [133, 209] on ul "1. uzdevums 2. uzdevums 3. uzdevums 4. uzdevums 5. uzdevums 6. uzdevums 7. uzde…" at bounding box center [126, 165] width 69 height 132
click at [107, 214] on ul "1. uzdevums 2. uzdevums 3. uzdevums 4. uzdevums 5. uzdevums 6. uzdevums 7. uzde…" at bounding box center [126, 165] width 69 height 132
click at [191, 186] on fieldset "Ana (es, está) una alumna. Ella habitualmente (parasti) (está, es) feliz. Hoy (…" at bounding box center [286, 203] width 247 height 49
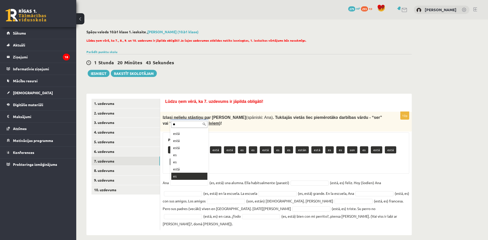
scroll to position [27, 0]
type input "**"
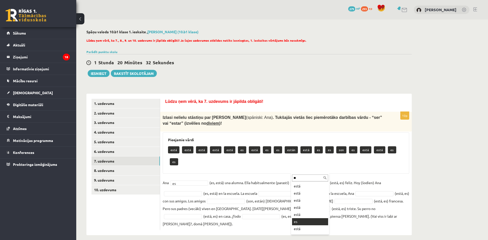
type input "**"
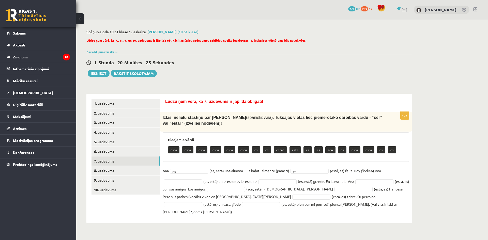
click at [221, 162] on div "10p Izlasi nelielu stāstiņu par Annu (spāniski: Ana) . Tukšajās vietās liec pie…" at bounding box center [286, 165] width 252 height 107
type input "**"
type input "*"
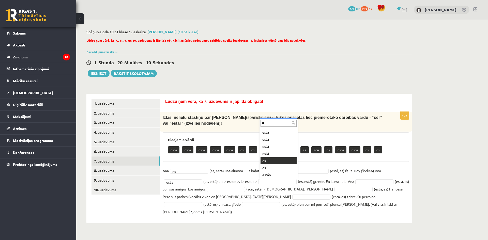
type input "**"
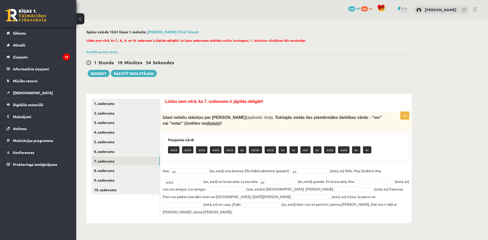
click at [369, 179] on fieldset "Ana es ** (es, está) una alumna. Ella habitualmente (parasti) es ** (está, es) …" at bounding box center [286, 191] width 247 height 49
type input "**"
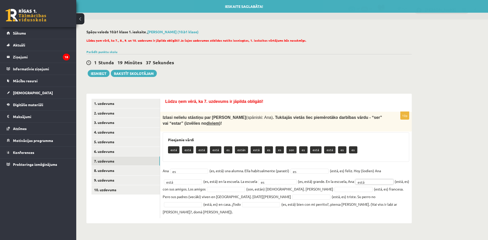
click at [233, 186] on fieldset "Ana es ** (es, está) una alumna. Ella habitualmente (parasti) es ** (está, es) …" at bounding box center [286, 191] width 247 height 49
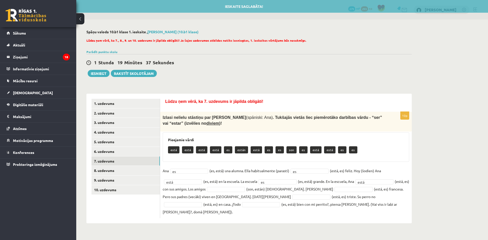
type input "*"
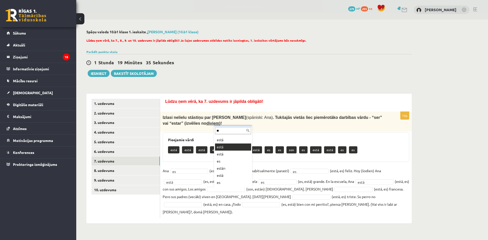
scroll to position [0, 0]
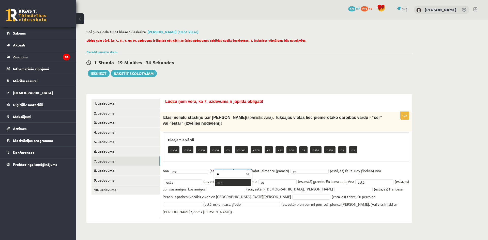
type input "**"
drag, startPoint x: 237, startPoint y: 183, endPoint x: 241, endPoint y: 183, distance: 3.9
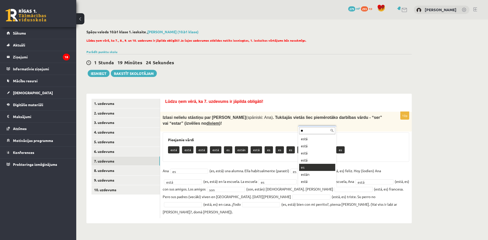
type input "**"
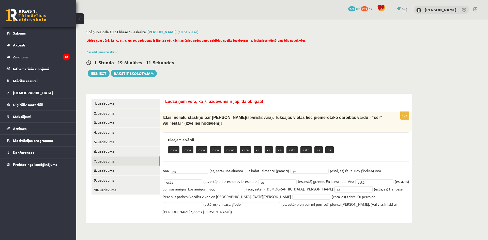
click at [222, 199] on fieldset "Ana es ** (es, está) una alumna. Ella habitualmente (parasti) es ** (está, es) …" at bounding box center [286, 191] width 247 height 49
type input "*"
type input "**"
type input "*"
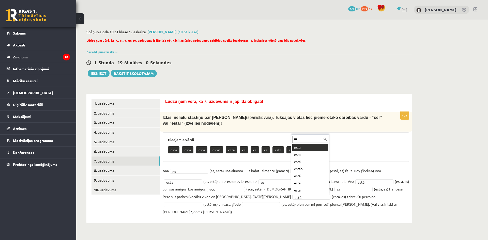
scroll to position [0, 0]
type input "***"
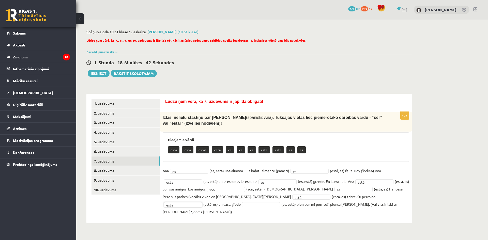
click at [185, 202] on fieldset "Ana es ** (es, está) una alumna. Ella habitualmente (parasti) es ** (está, es) …" at bounding box center [286, 191] width 247 height 49
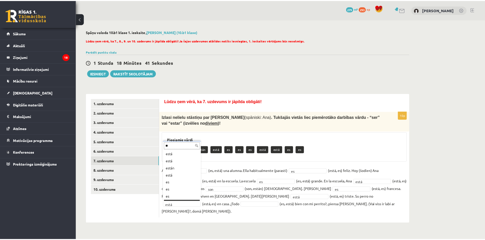
scroll to position [6, 0]
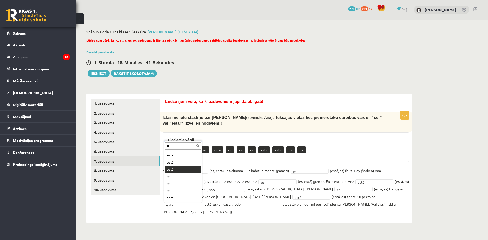
type input "**"
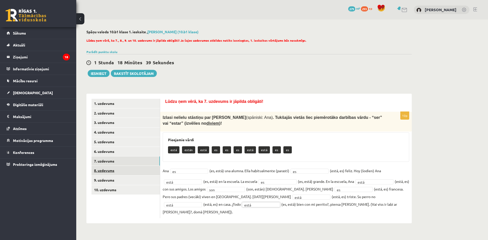
click at [110, 172] on link "8. uzdevums" at bounding box center [126, 170] width 68 height 9
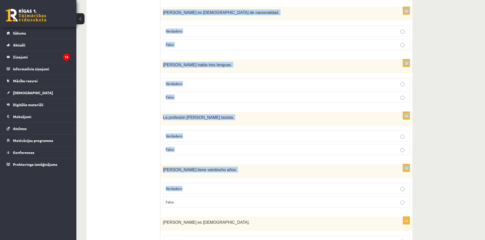
scroll to position [618, 0]
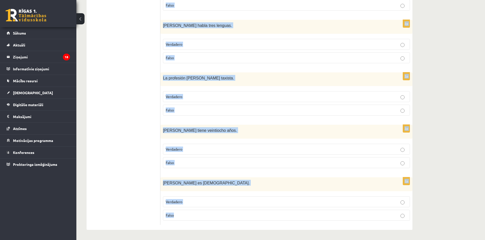
drag, startPoint x: 164, startPoint y: 102, endPoint x: 206, endPoint y: 215, distance: 120.4
copy form "Lūdzu ņem vērā, ka 8. uzdevums ir jāpilda obligāti! Izlasi dialogu (vismaz diva…"
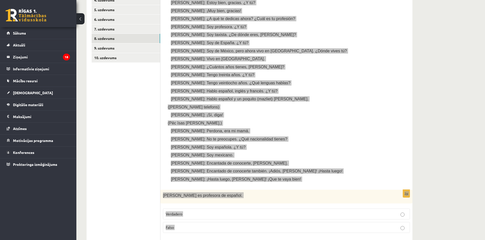
scroll to position [211, 0]
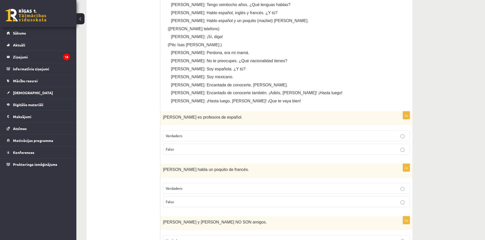
click at [183, 149] on p "Falso" at bounding box center [286, 149] width 241 height 5
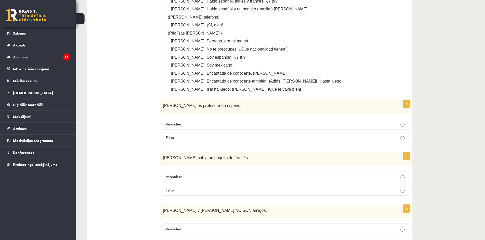
scroll to position [287, 0]
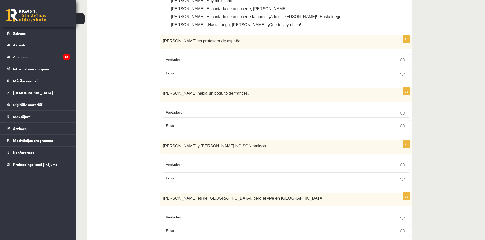
click at [175, 131] on label "Falso" at bounding box center [286, 125] width 247 height 11
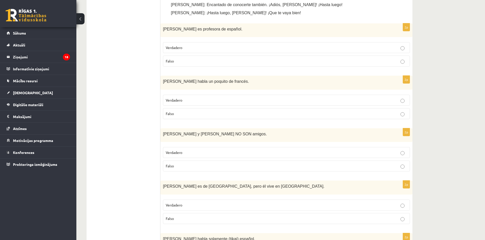
scroll to position [338, 0]
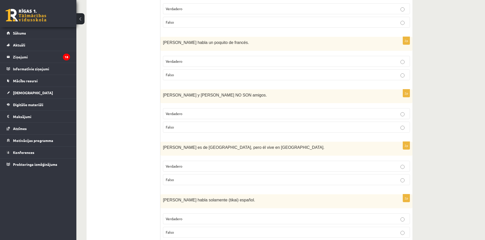
click at [179, 127] on p "Falso" at bounding box center [286, 127] width 241 height 5
click at [107, 146] on ul "1. uzdevums 2. uzdevums 3. uzdevums 4. uzdevums 5. uzdevums 6. uzdevums 7. uzde…" at bounding box center [126, 133] width 69 height 744
click at [177, 115] on span "Verdadero" at bounding box center [174, 113] width 17 height 5
drag, startPoint x: 194, startPoint y: 130, endPoint x: 186, endPoint y: 133, distance: 8.0
click at [193, 130] on label "Falso" at bounding box center [286, 127] width 247 height 11
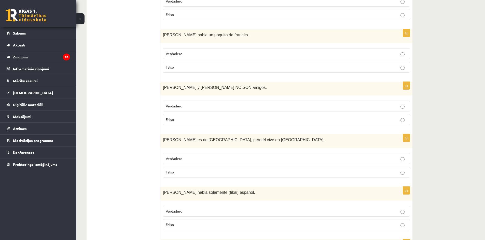
scroll to position [363, 0]
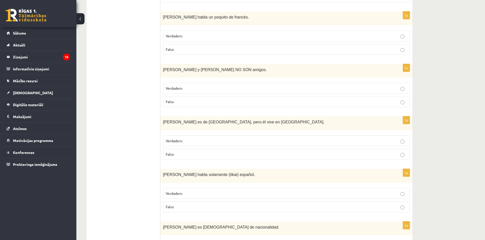
click at [174, 142] on span "Verdadero" at bounding box center [174, 141] width 17 height 5
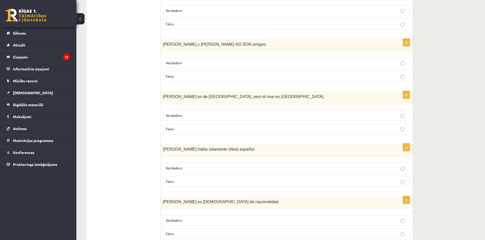
click at [179, 182] on p "Falso" at bounding box center [286, 181] width 241 height 5
click at [131, 168] on ul "1. uzdevums 2. uzdevums 3. uzdevums 4. uzdevums 5. uzdevums 6. uzdevums 7. uzde…" at bounding box center [126, 82] width 69 height 744
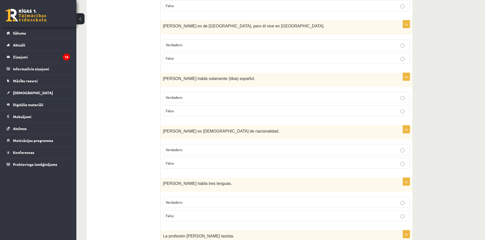
scroll to position [465, 0]
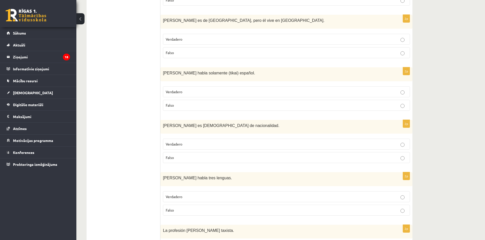
click at [186, 145] on p "Verdadero" at bounding box center [286, 144] width 241 height 5
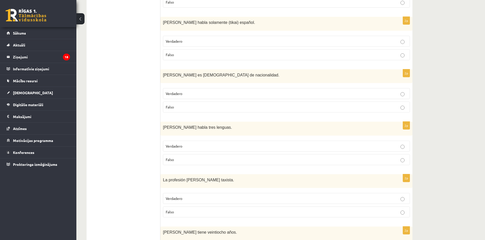
scroll to position [516, 0]
click at [192, 159] on p "Falso" at bounding box center [286, 159] width 241 height 5
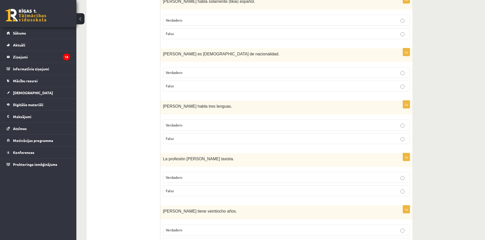
scroll to position [567, 0]
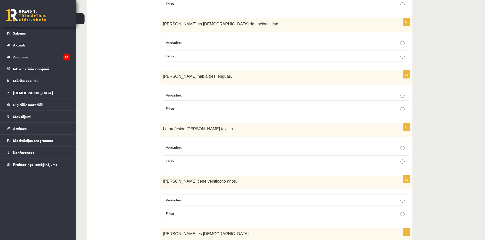
click at [184, 150] on p "Verdadero" at bounding box center [286, 147] width 241 height 5
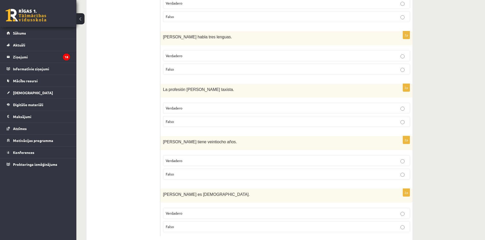
scroll to position [618, 0]
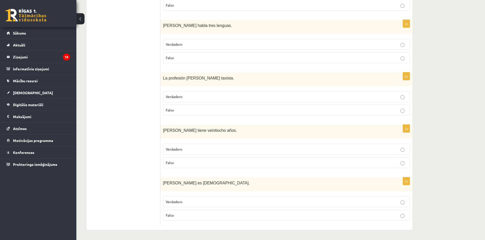
click at [182, 164] on p "Falso" at bounding box center [286, 162] width 241 height 5
drag, startPoint x: 152, startPoint y: 205, endPoint x: 161, endPoint y: 207, distance: 9.0
click at [176, 214] on p "Falso" at bounding box center [286, 215] width 241 height 5
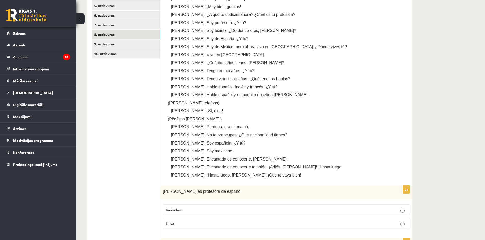
scroll to position [7, 0]
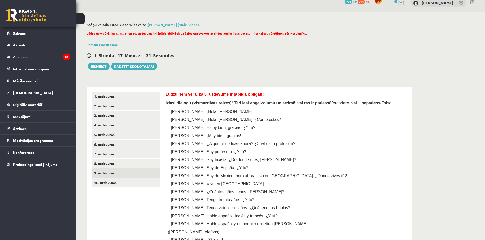
click at [105, 172] on link "9. uzdevums" at bounding box center [126, 173] width 68 height 9
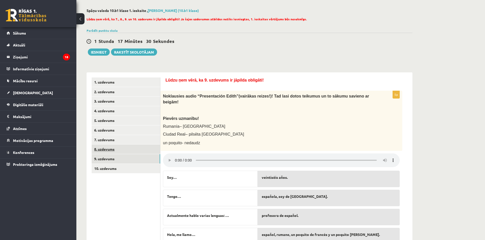
scroll to position [57, 0]
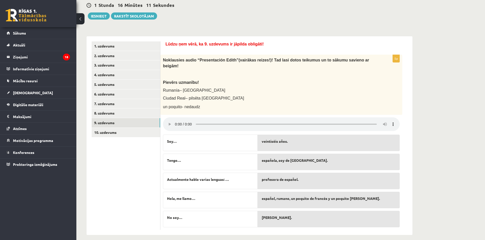
click at [280, 139] on div "veintiséis años." at bounding box center [328, 143] width 142 height 17
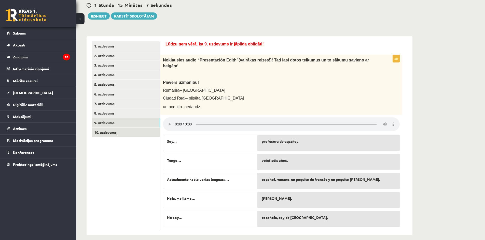
click at [104, 136] on link "10. uzdevums" at bounding box center [126, 132] width 68 height 9
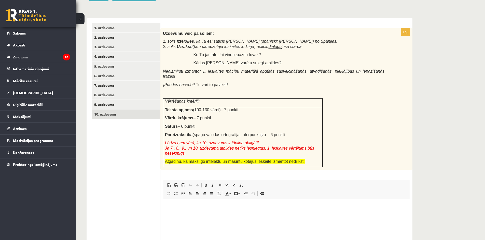
scroll to position [0, 0]
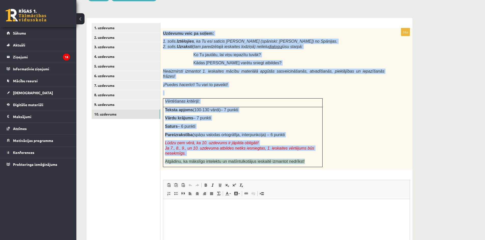
drag, startPoint x: 163, startPoint y: 32, endPoint x: 314, endPoint y: 154, distance: 194.2
click at [314, 154] on div "Uzdevumu veic pa soļiem: 1. solis. Iztēlojies , ka Tu esi saticis Manuelu (spān…" at bounding box center [286, 99] width 252 height 142
copy div "Uzdevumu veic pa soļiem: 1. solis. Iztēlojies , ka Tu esi saticis Manuelu (spān…"
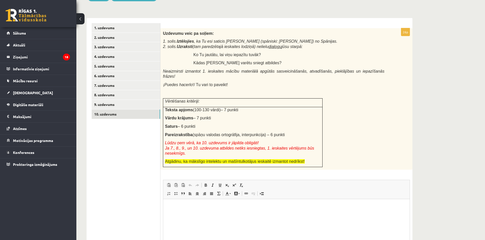
drag, startPoint x: 102, startPoint y: 161, endPoint x: 106, endPoint y: 162, distance: 3.6
click at [103, 161] on ul "1. uzdevums 2. uzdevums 3. uzdevums 4. uzdevums 5. uzdevums 6. uzdevums 7. uzde…" at bounding box center [126, 154] width 69 height 263
click at [105, 185] on ul "1. uzdevums 2. uzdevums 3. uzdevums 4. uzdevums 5. uzdevums 6. uzdevums 7. uzde…" at bounding box center [126, 154] width 69 height 263
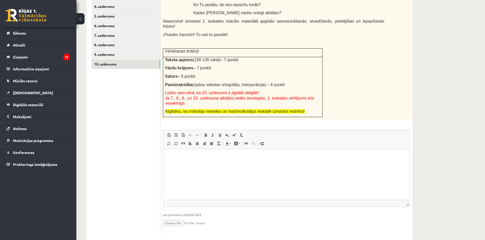
scroll to position [127, 0]
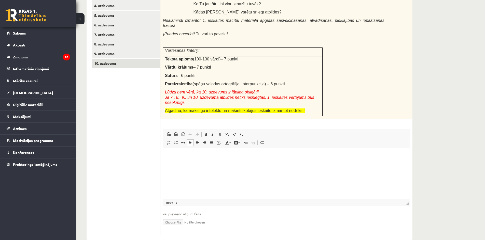
click at [187, 164] on html at bounding box center [286, 157] width 246 height 16
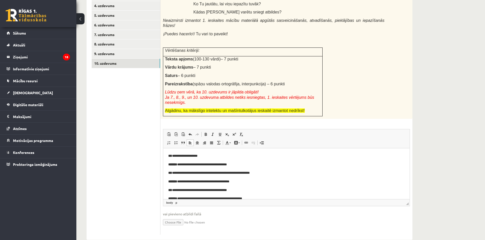
click at [223, 174] on p "**********" at bounding box center [284, 173] width 232 height 5
drag, startPoint x: 223, startPoint y: 174, endPoint x: 229, endPoint y: 174, distance: 6.4
click at [229, 174] on p "**********" at bounding box center [284, 173] width 232 height 5
click at [236, 173] on p "**********" at bounding box center [284, 173] width 232 height 5
click at [236, 174] on p "**********" at bounding box center [284, 173] width 232 height 5
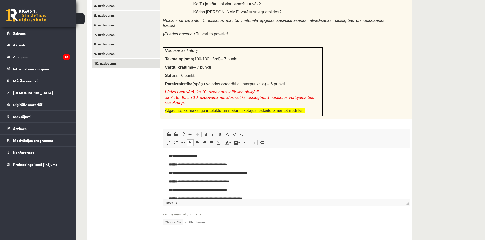
click at [220, 174] on p "**********" at bounding box center [284, 173] width 232 height 5
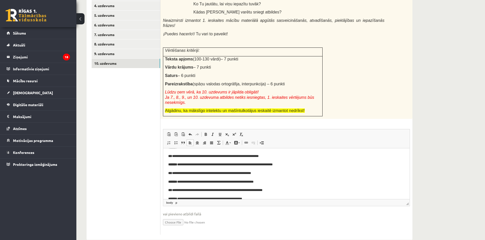
scroll to position [51, 0]
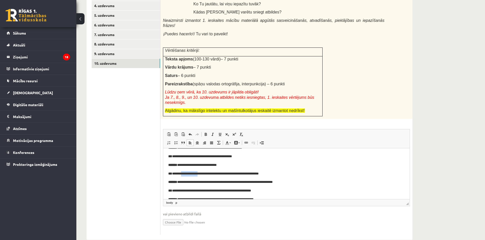
drag, startPoint x: 184, startPoint y: 172, endPoint x: 204, endPoint y: 172, distance: 20.6
click at [204, 172] on p "**********" at bounding box center [284, 173] width 232 height 5
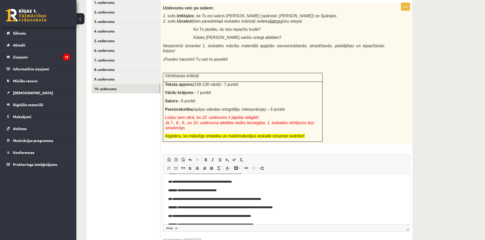
click at [185, 198] on p "**********" at bounding box center [284, 199] width 232 height 5
drag, startPoint x: 185, startPoint y: 198, endPoint x: 204, endPoint y: 198, distance: 18.6
click at [204, 198] on p "**********" at bounding box center [284, 199] width 232 height 5
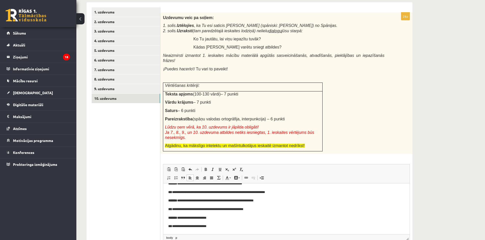
scroll to position [0, 0]
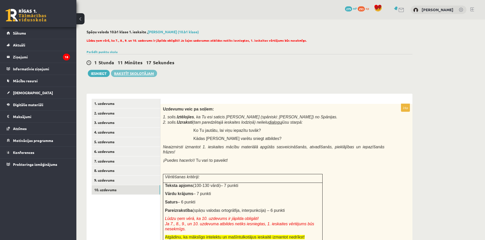
click at [135, 74] on link "Rakstīt skolotājam" at bounding box center [134, 73] width 46 height 7
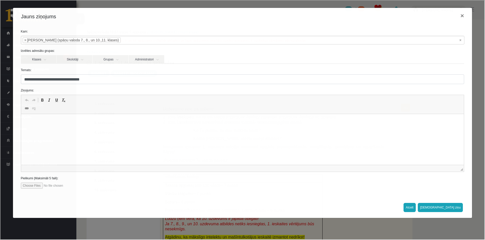
click at [415, 210] on button "Atcelt" at bounding box center [409, 207] width 12 height 9
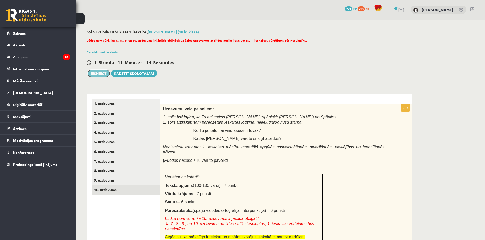
click at [93, 72] on button "Iesniegt" at bounding box center [99, 73] width 22 height 7
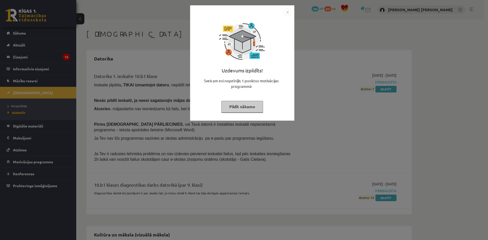
click at [257, 131] on div "Uzdevums izpildīts! Sveicam esi nopelnījis 1 punktus motivācijas programmā Pild…" at bounding box center [244, 120] width 488 height 240
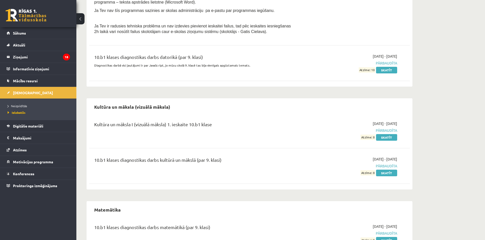
scroll to position [153, 0]
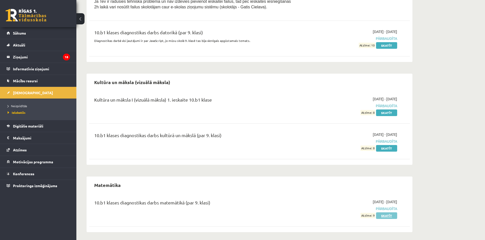
click at [390, 216] on link "Skatīt" at bounding box center [386, 216] width 21 height 7
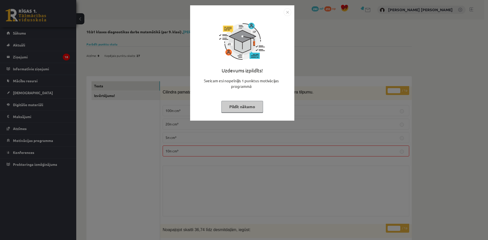
click at [152, 144] on div "Uzdevums izpildīts! Sveicam esi nopelnījis 1 punktus motivācijas programmā Pild…" at bounding box center [244, 120] width 488 height 240
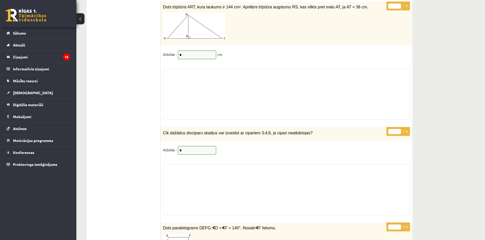
scroll to position [4309, 0]
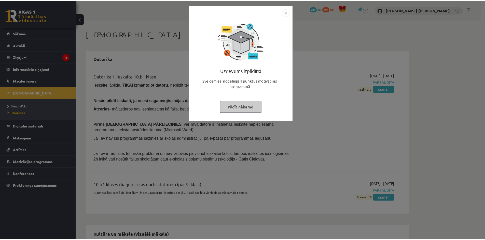
scroll to position [153, 0]
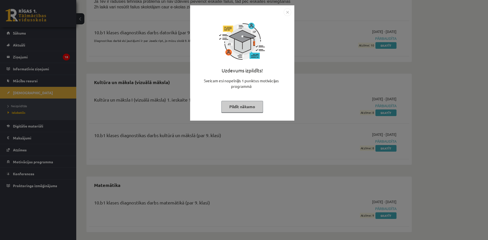
click at [221, 141] on div "Uzdevums izpildīts! Sveicam esi nopelnījis 1 punktus motivācijas programmā Pild…" at bounding box center [244, 120] width 488 height 240
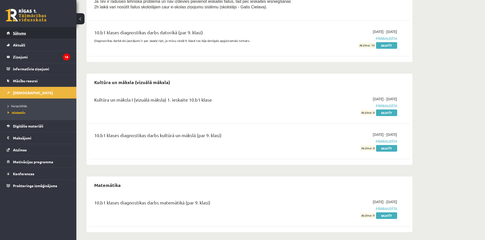
click at [17, 34] on span "Sākums" at bounding box center [19, 33] width 13 height 5
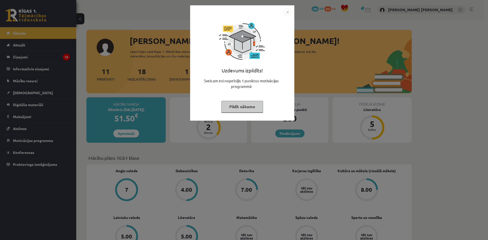
click at [229, 102] on button "Pildīt nākamo" at bounding box center [243, 107] width 42 height 12
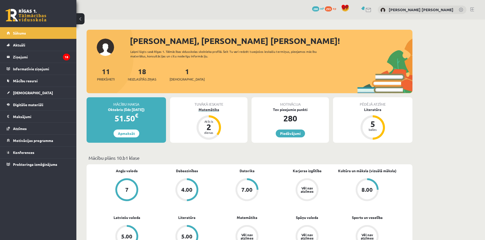
click at [208, 123] on div "2" at bounding box center [208, 127] width 15 height 8
